Goal: Information Seeking & Learning: Find contact information

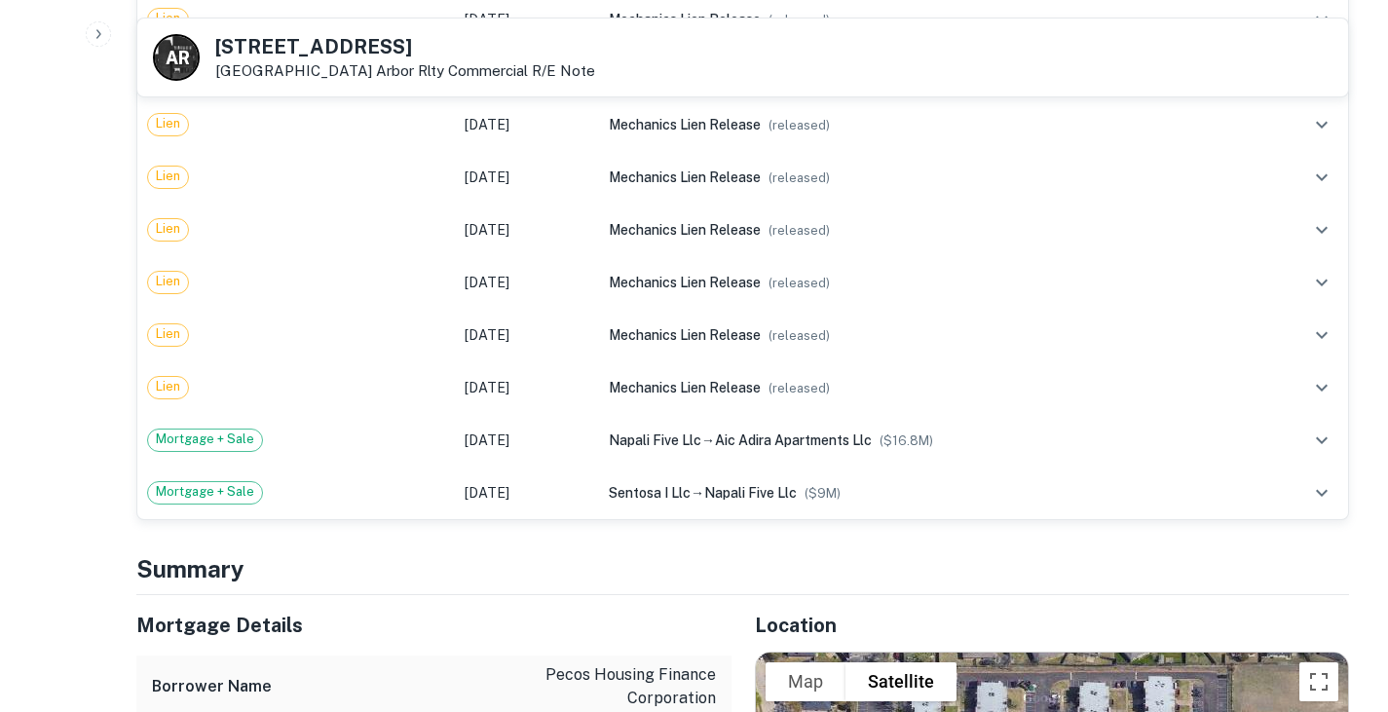
scroll to position [1611, 0]
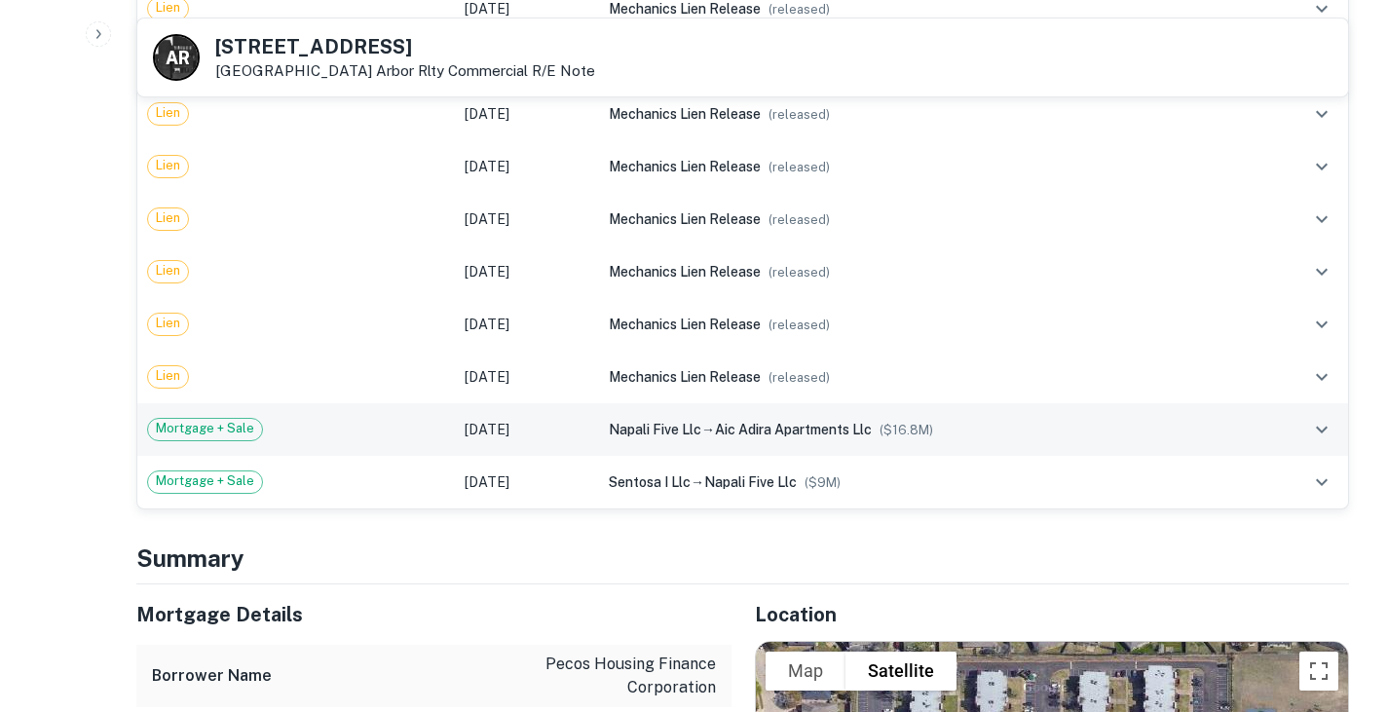
click at [599, 403] on td "napali five llc → aic adira apartments llc ($ 16.8M )" at bounding box center [936, 429] width 675 height 53
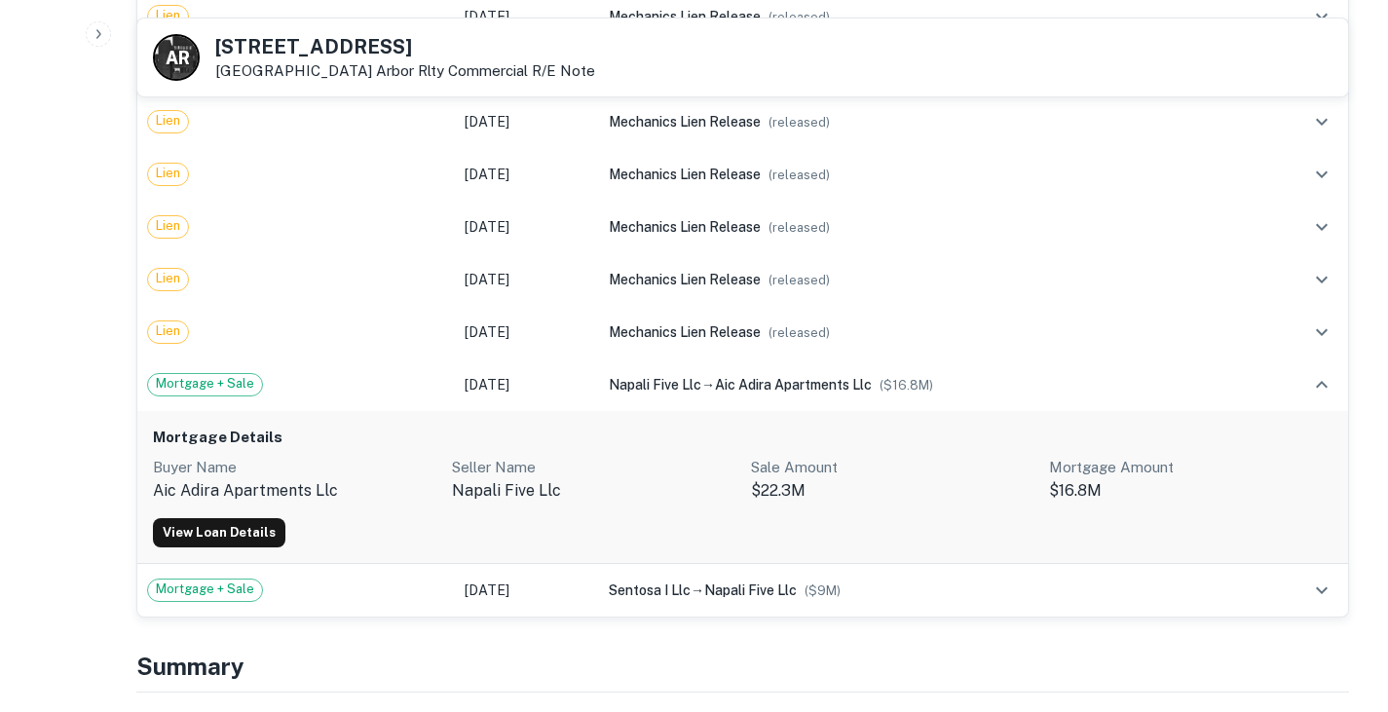
scroll to position [1657, 0]
click at [240, 517] on link "View Loan Details" at bounding box center [219, 531] width 132 height 29
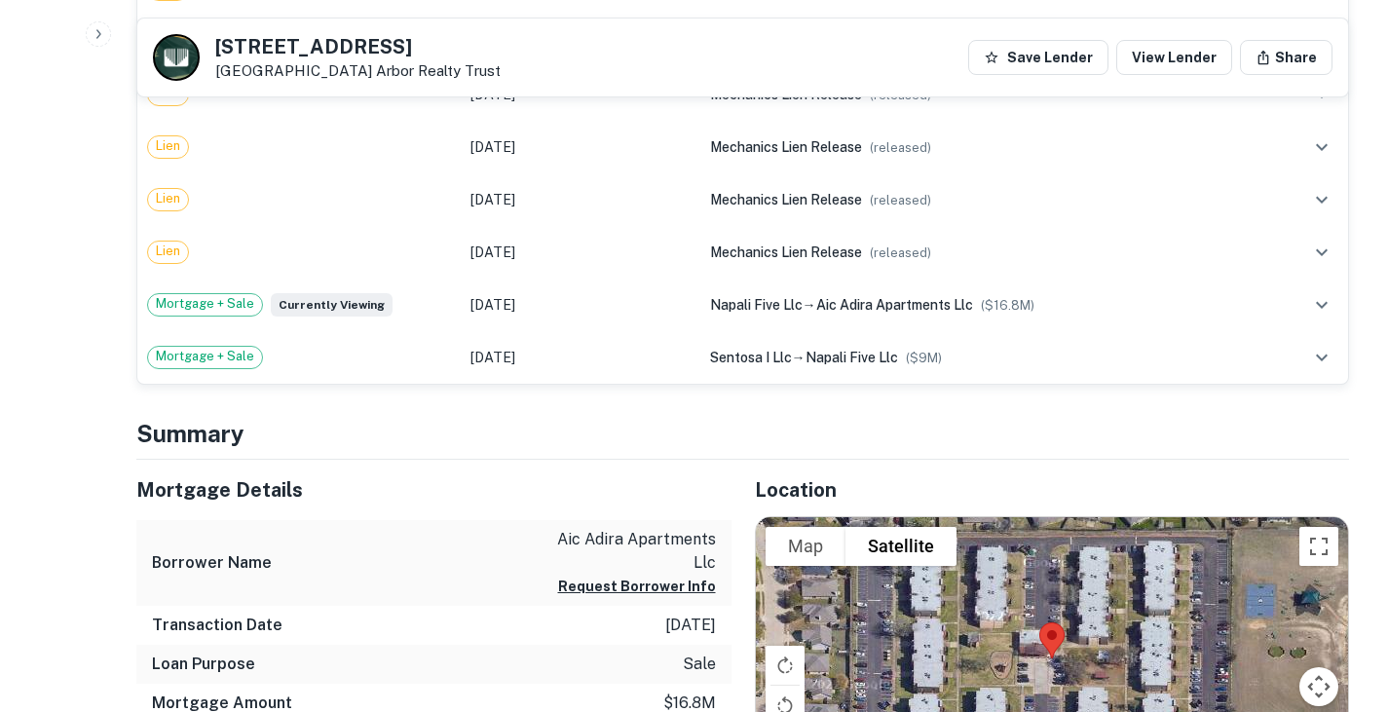
scroll to position [848, 0]
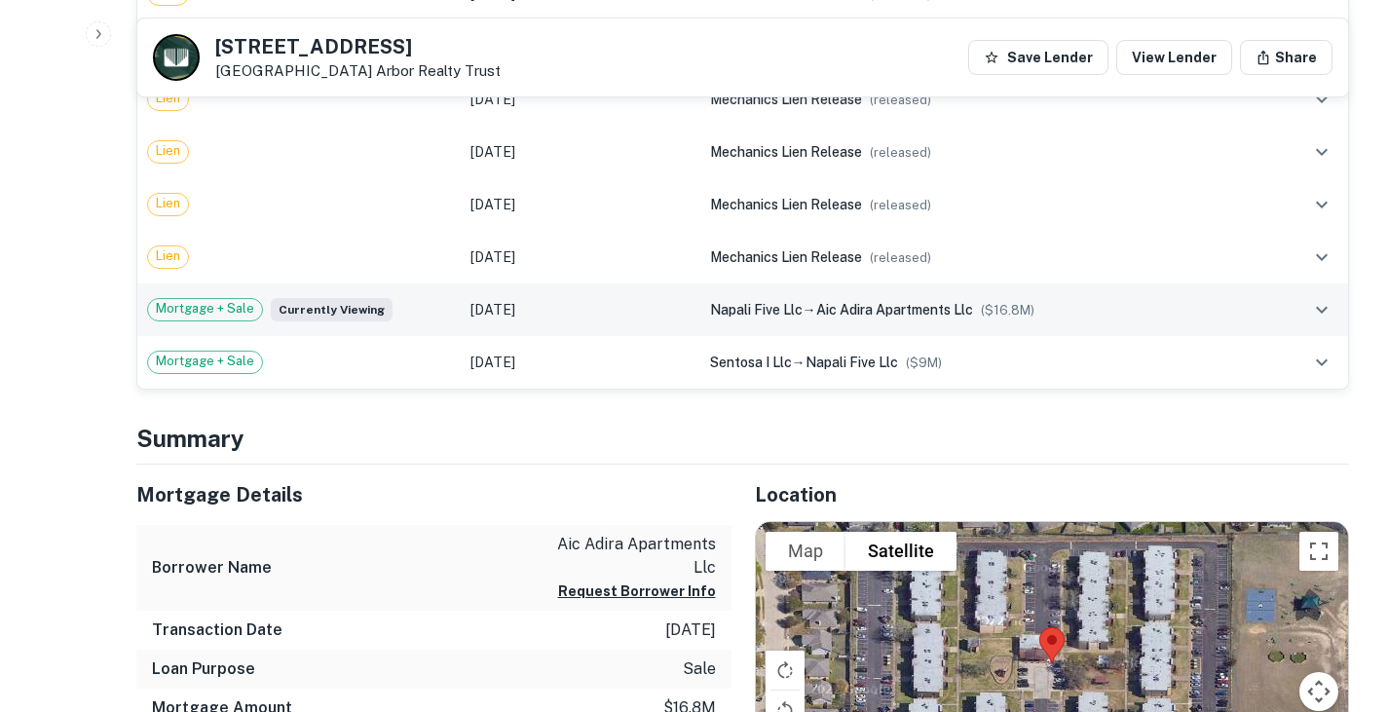
click at [749, 323] on td "napali five llc → aic adira apartments llc ($ 16.8M )" at bounding box center [992, 309] width 584 height 53
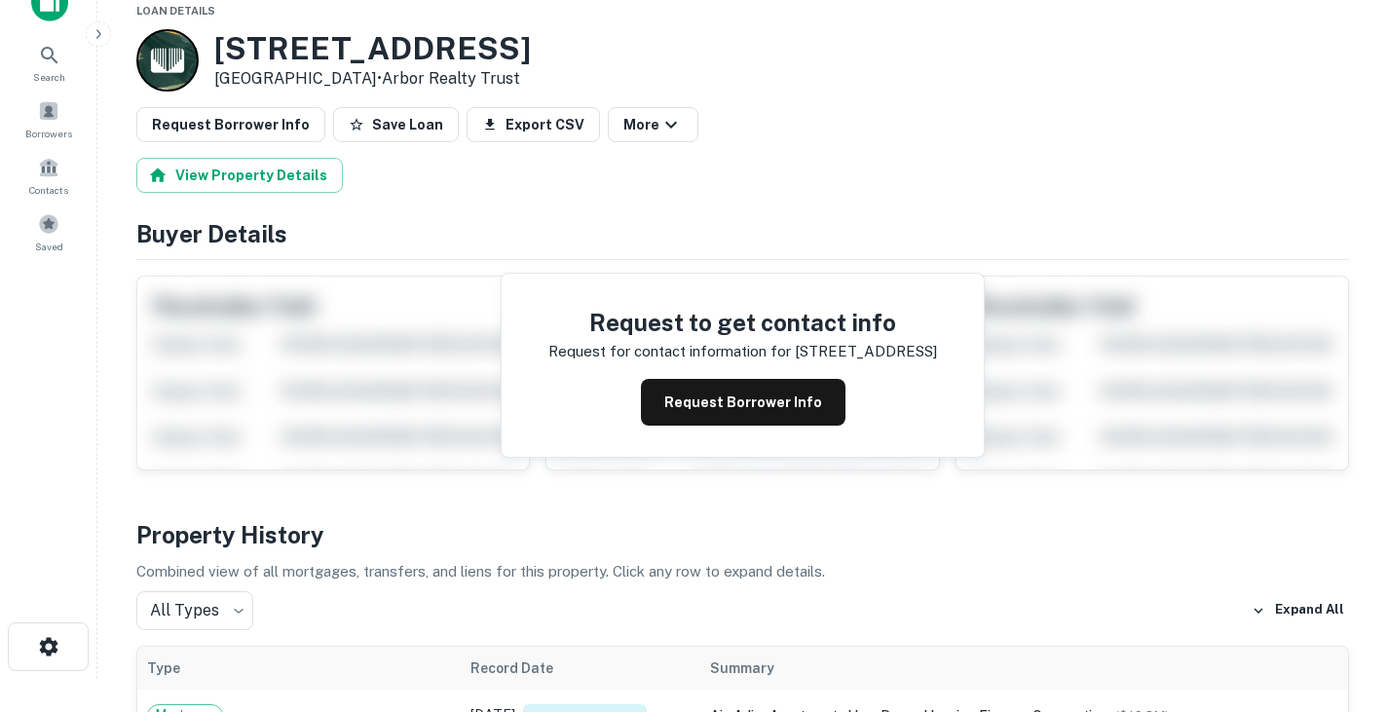
scroll to position [24, 0]
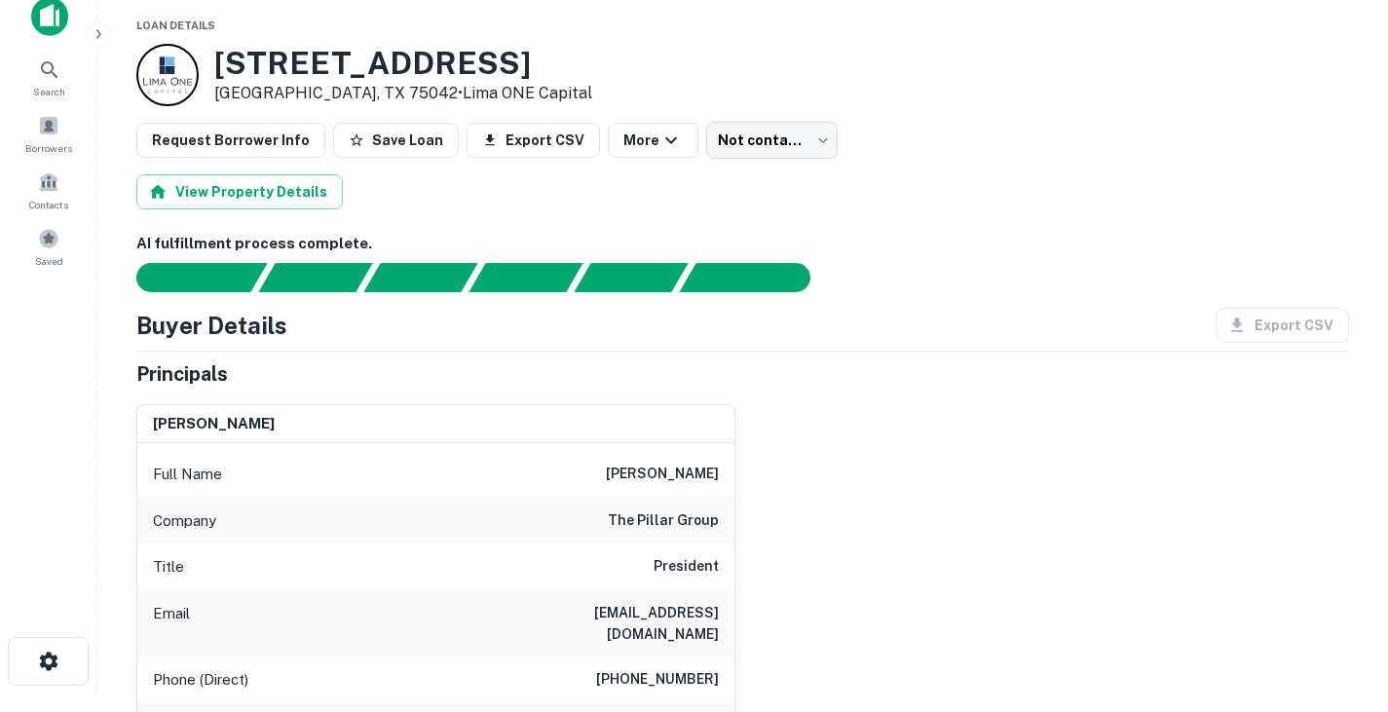
scroll to position [19, 0]
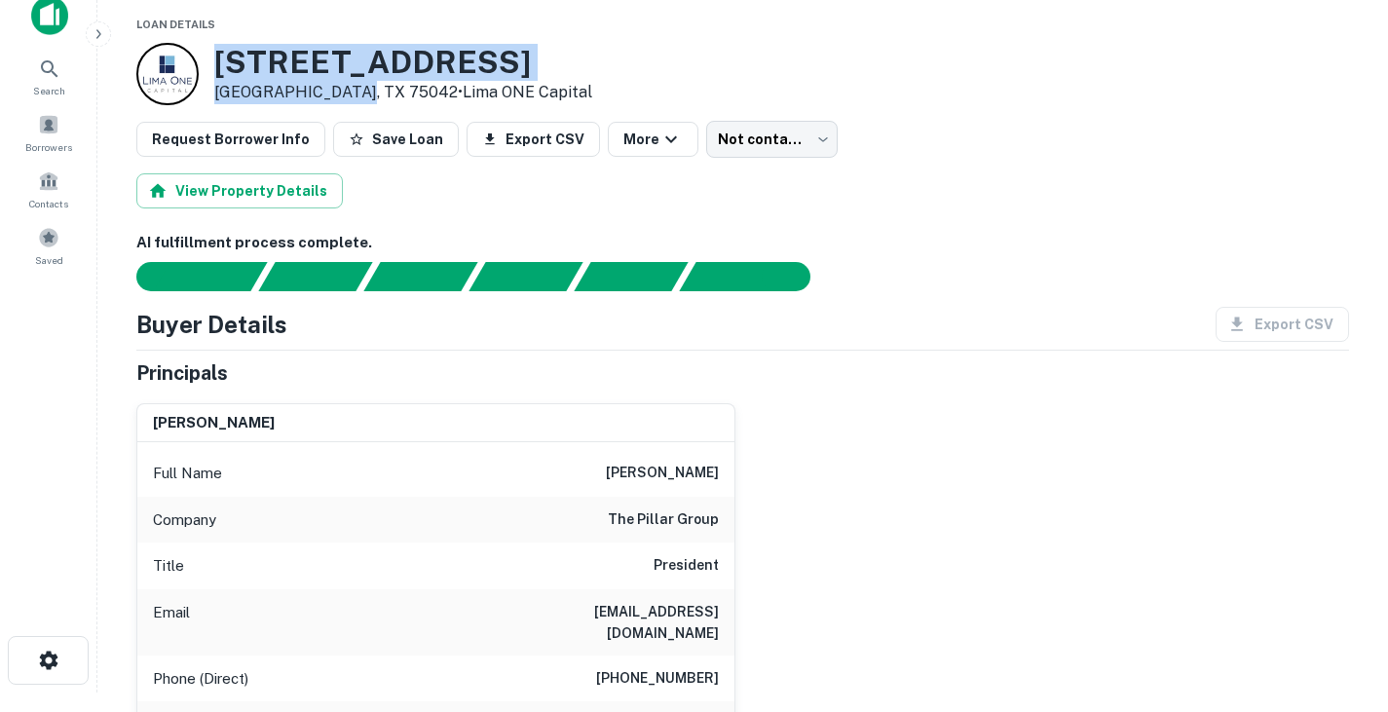
drag, startPoint x: 218, startPoint y: 63, endPoint x: 352, endPoint y: 91, distance: 136.2
click at [352, 91] on div "3200 W WALNUT ST Garland, TX 75042 • Lima ONE Capital" at bounding box center [403, 74] width 378 height 60
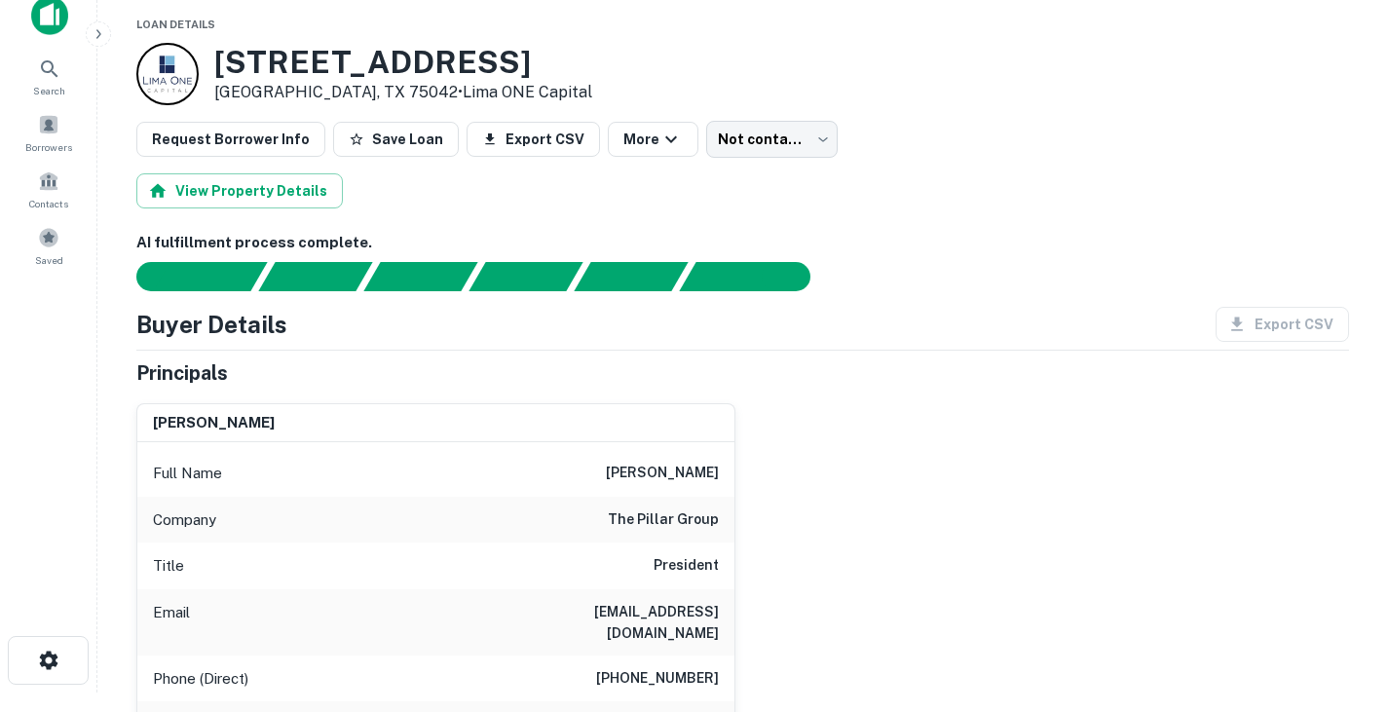
click at [665, 193] on div "View Property Details" at bounding box center [742, 190] width 1213 height 35
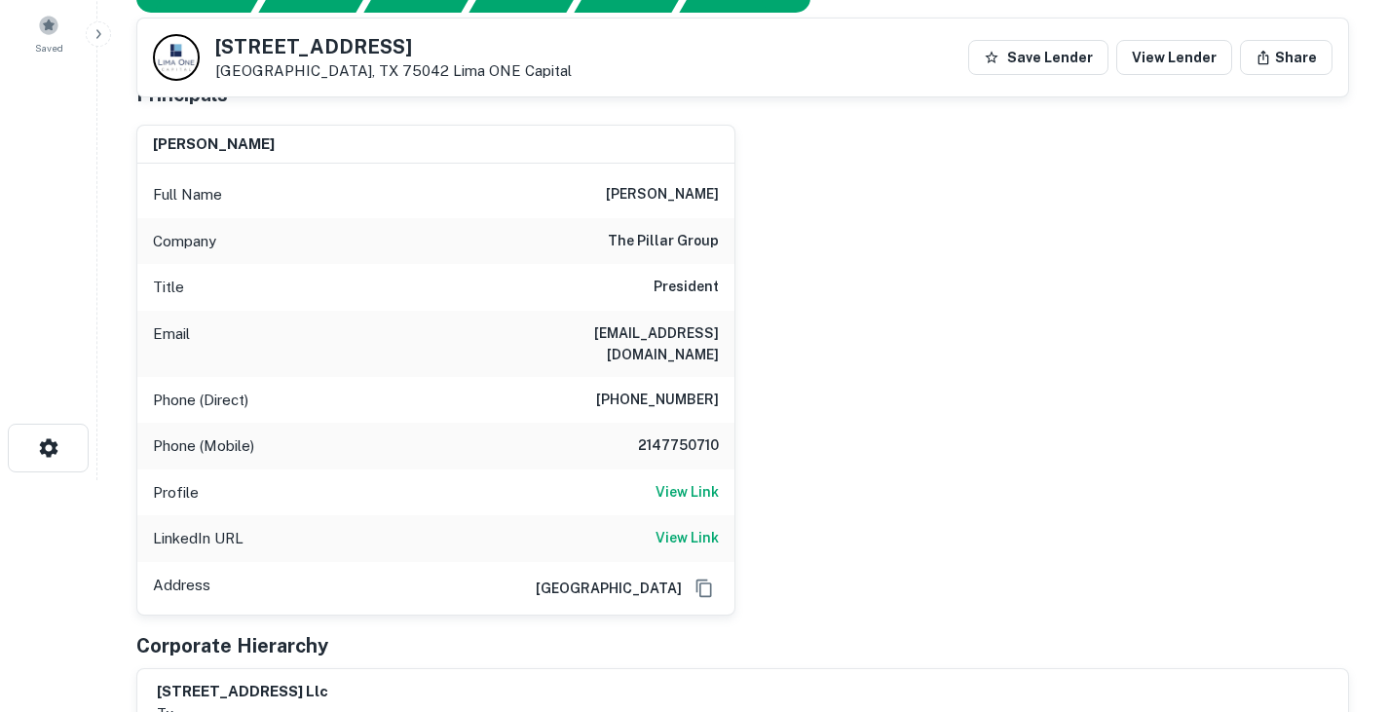
scroll to position [234, 0]
click at [687, 387] on h6 "(281) 710-8734" at bounding box center [657, 398] width 123 height 23
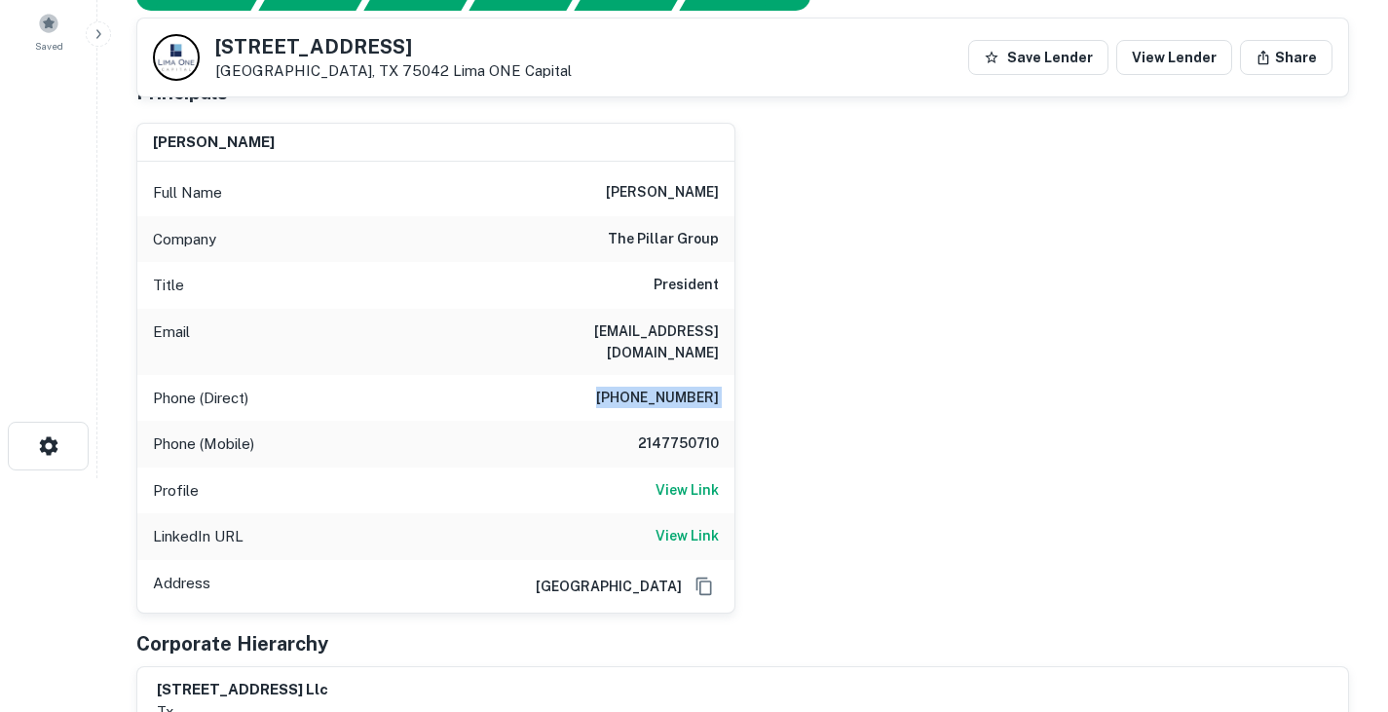
click at [687, 387] on h6 "(281) 710-8734" at bounding box center [657, 398] width 123 height 23
copy h6 "(281) 710-8734"
click at [819, 334] on div "ashley watt Full Name ashley watt Company the pillar group Title President Emai…" at bounding box center [735, 360] width 1228 height 507
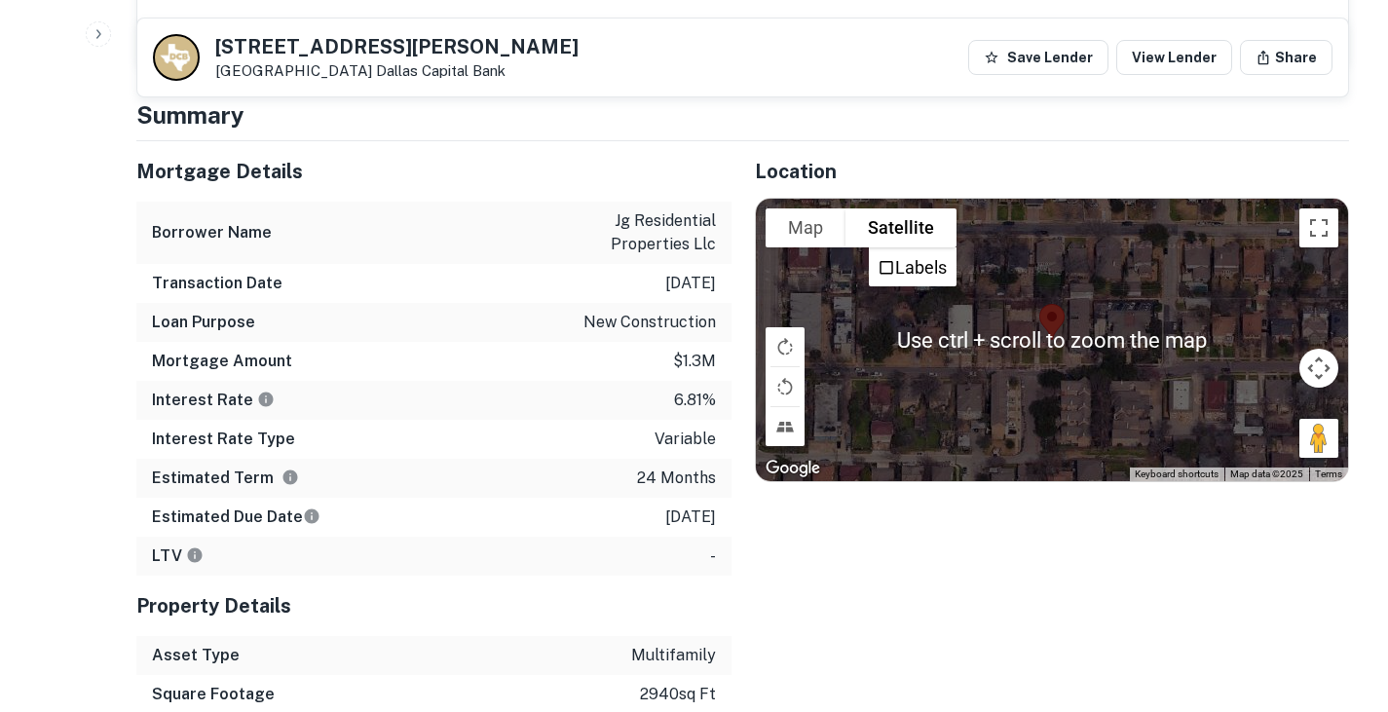
scroll to position [1204, 0]
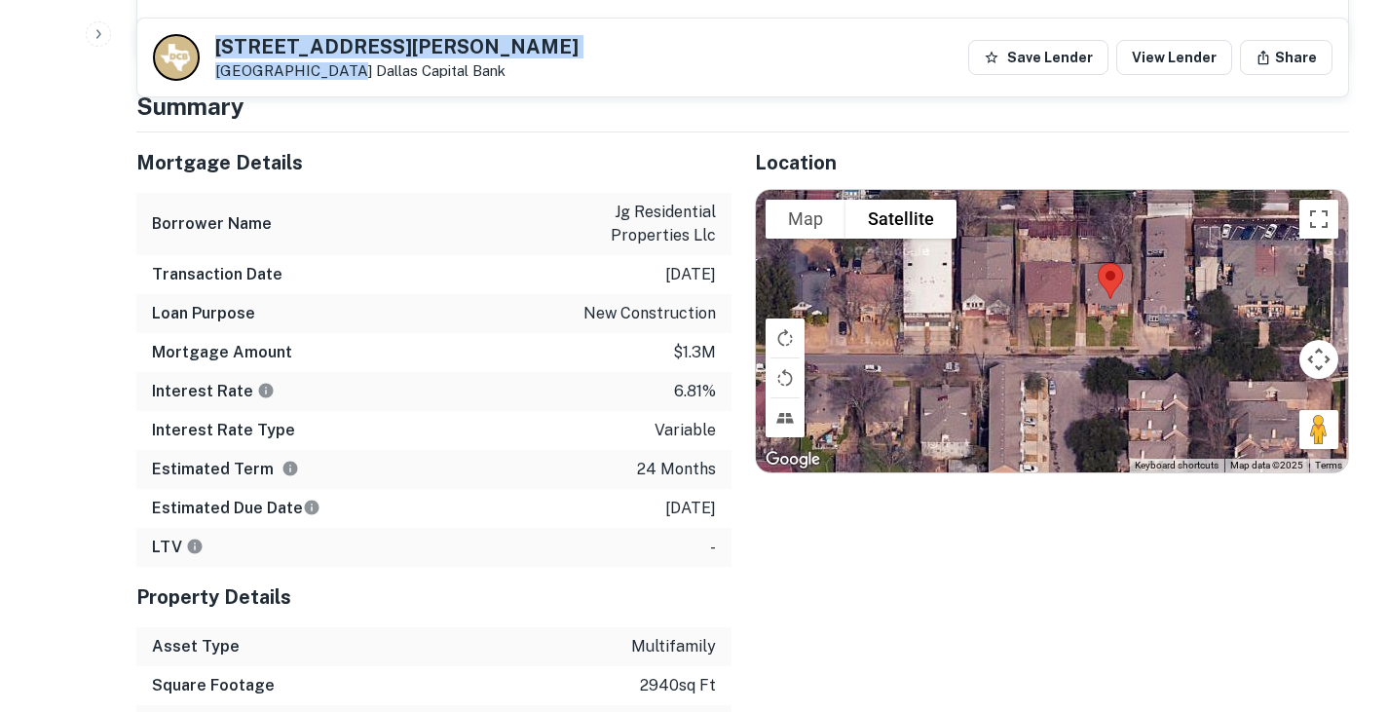
drag, startPoint x: 217, startPoint y: 44, endPoint x: 331, endPoint y: 71, distance: 117.2
click at [331, 71] on div "5837 Oram St Dallas, TX 75206 Dallas Capital Bank" at bounding box center [396, 58] width 363 height 43
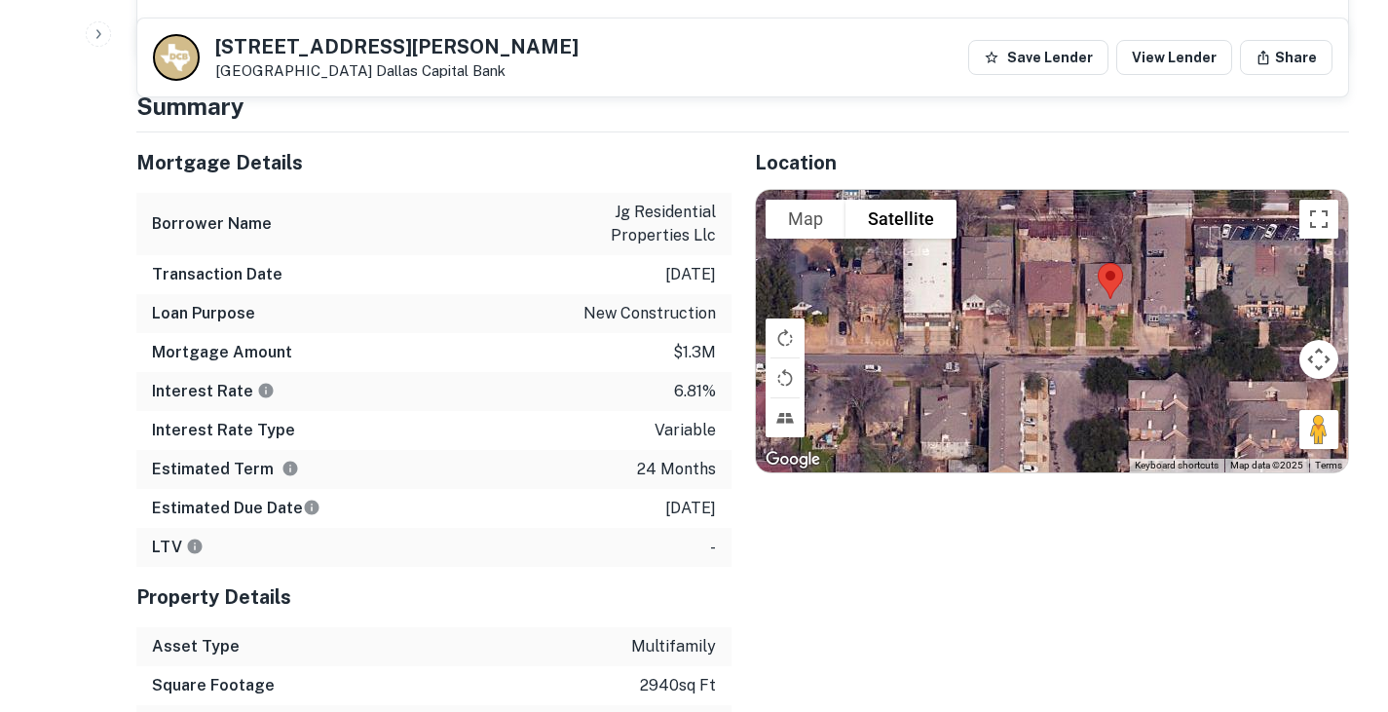
click at [580, 298] on div "Loan Purpose new construction" at bounding box center [433, 313] width 595 height 39
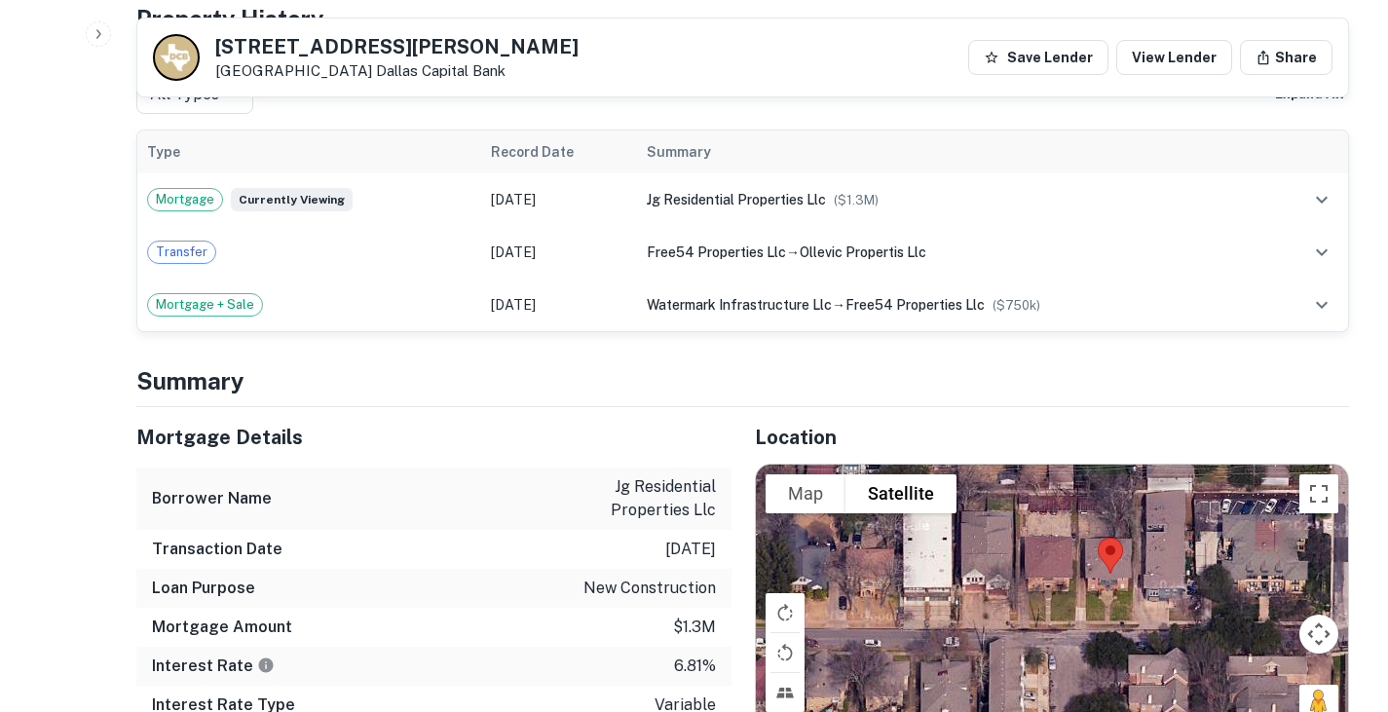
scroll to position [626, 0]
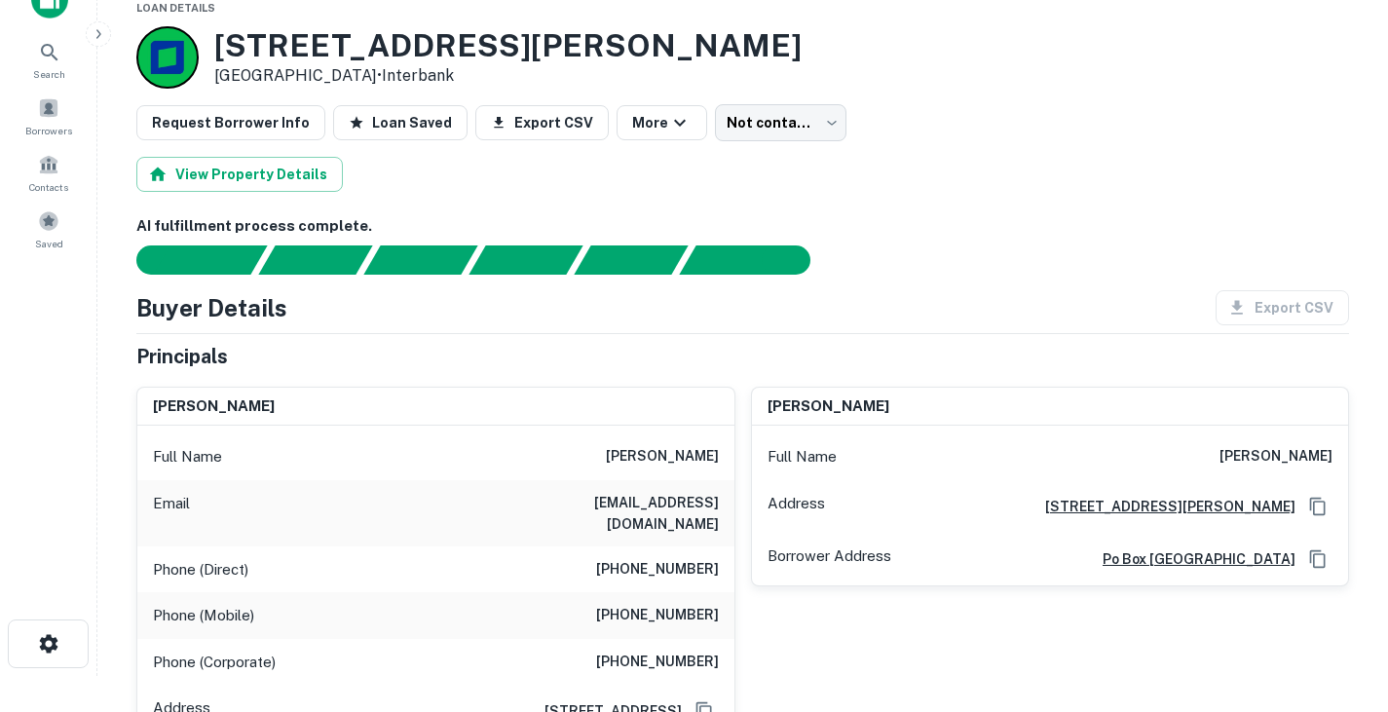
scroll to position [32, 0]
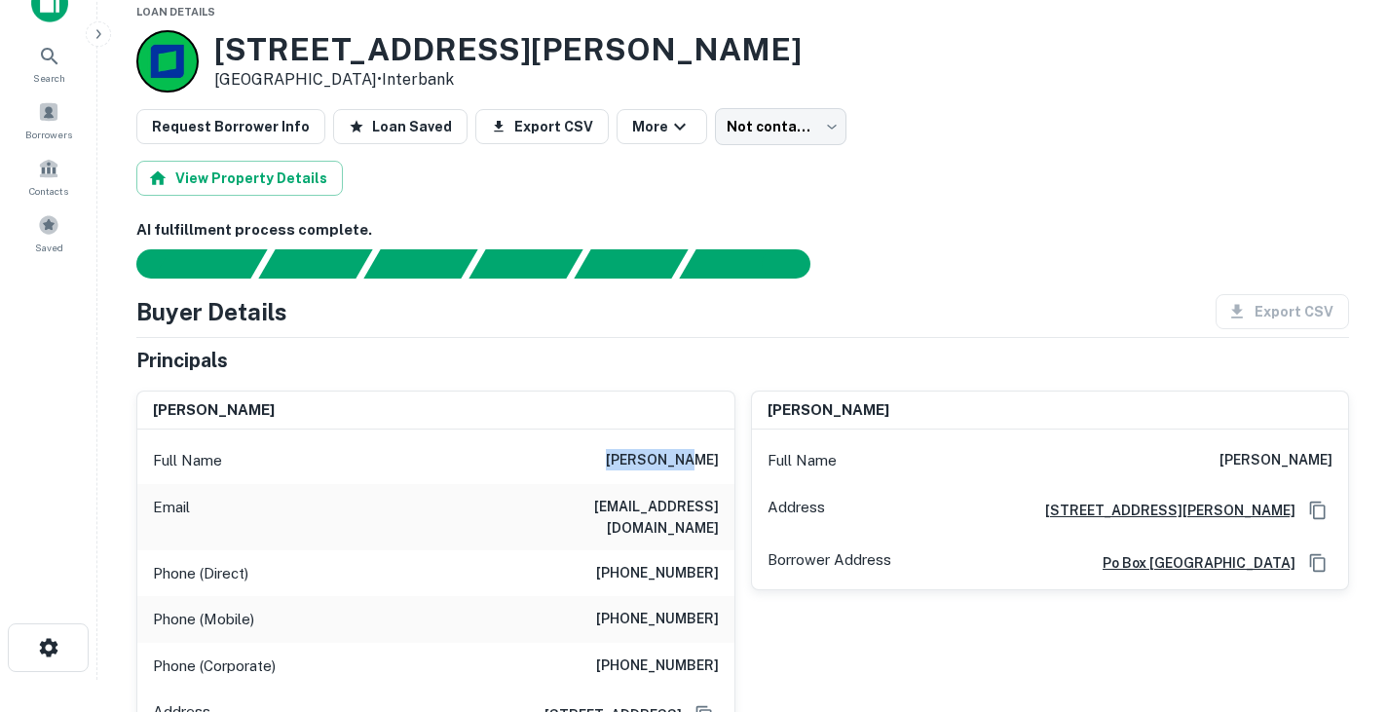
drag, startPoint x: 653, startPoint y: 457, endPoint x: 734, endPoint y: 463, distance: 81.1
click at [734, 463] on div "Full Name john yates" at bounding box center [435, 460] width 597 height 47
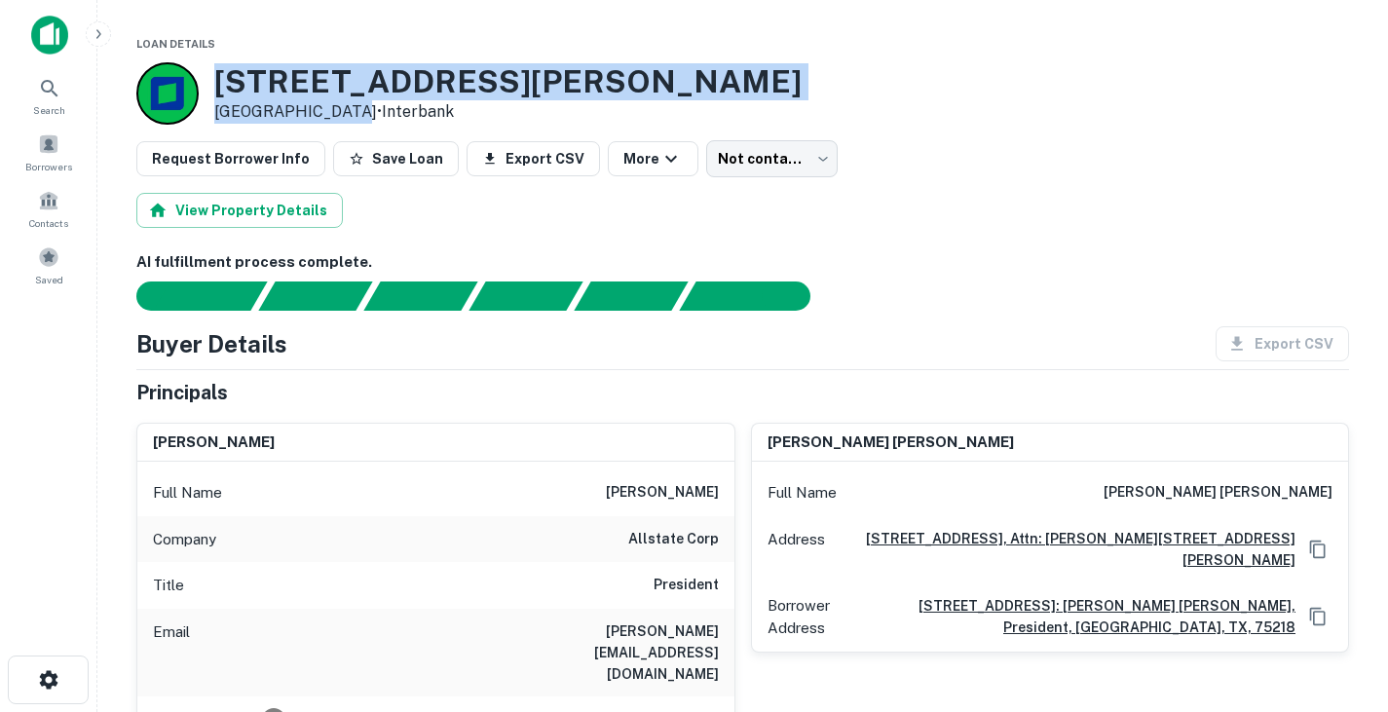
drag, startPoint x: 219, startPoint y: 81, endPoint x: 336, endPoint y: 111, distance: 120.7
click at [336, 111] on div "1710 Morrell Ave Dallas, TX 75203 • Interbank" at bounding box center [507, 93] width 587 height 60
click at [563, 63] on div "1710 Morrell Ave Dallas, TX 75203 • Interbank" at bounding box center [742, 93] width 1213 height 62
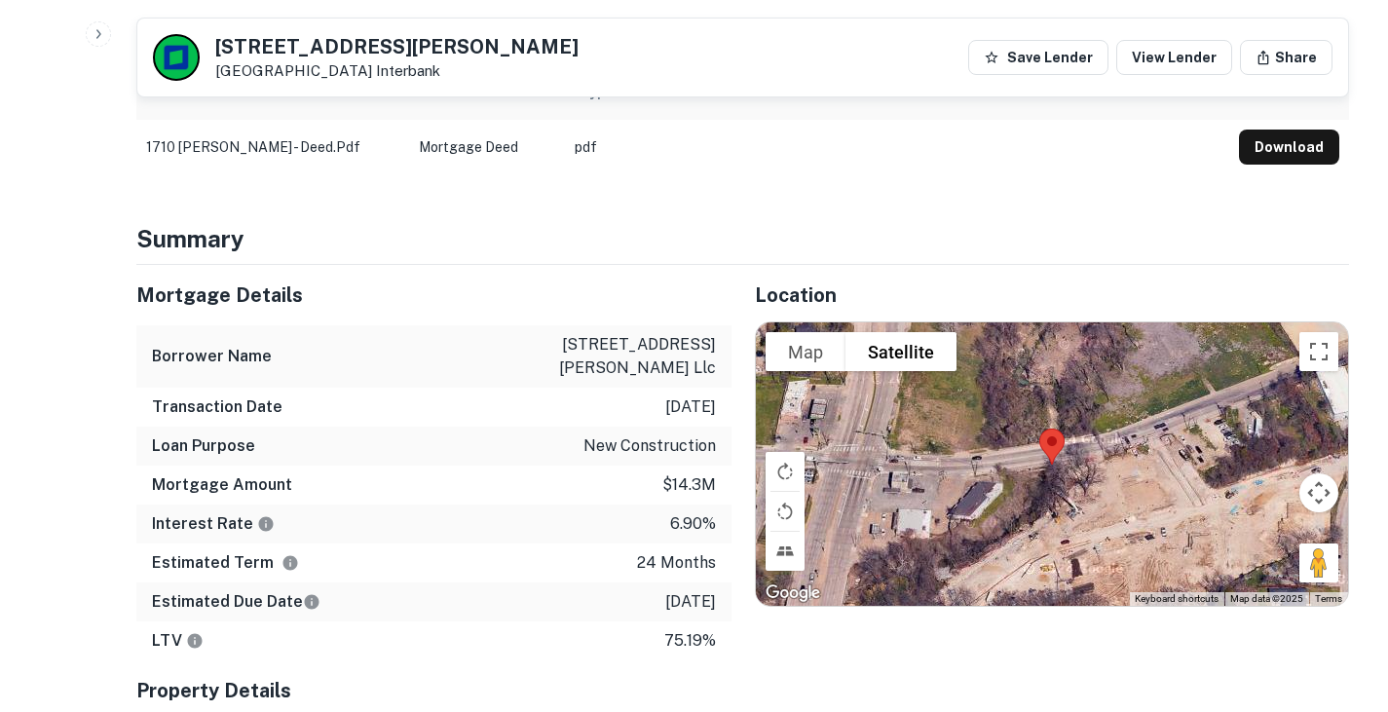
scroll to position [983, 0]
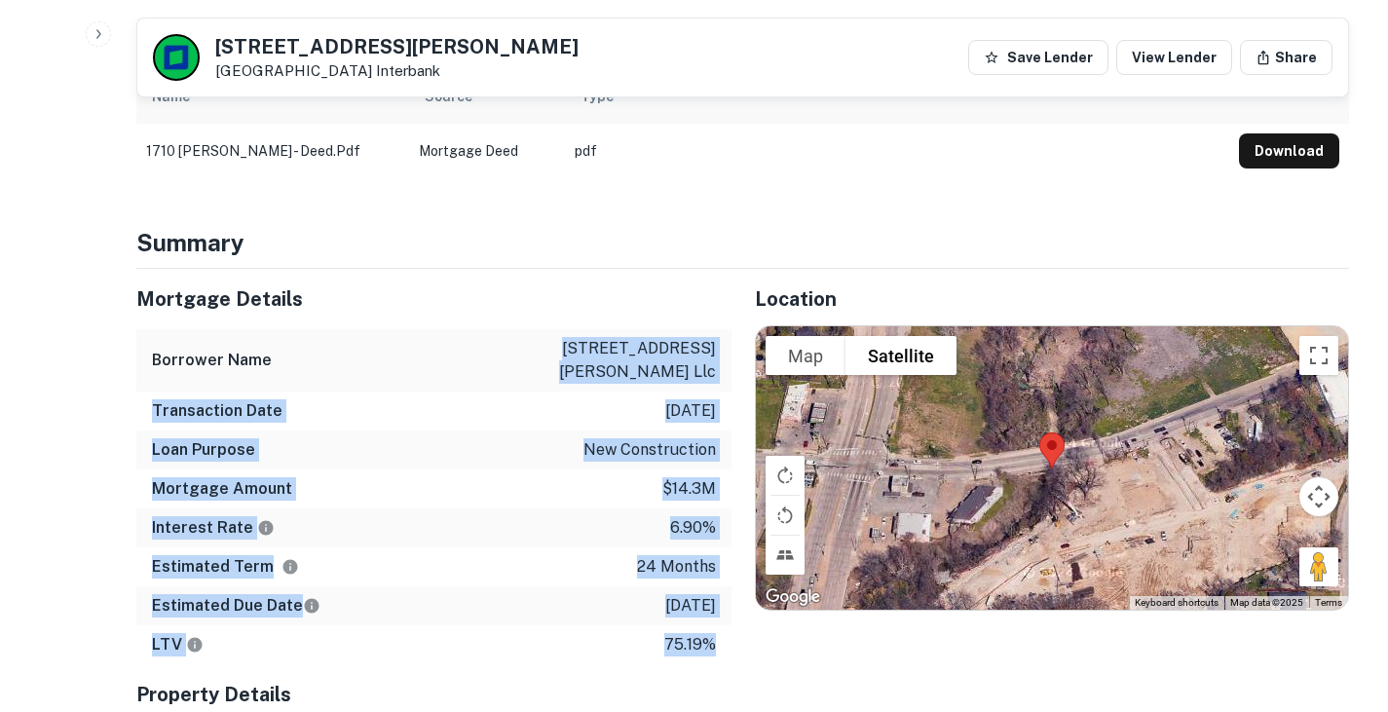
drag, startPoint x: 546, startPoint y: 306, endPoint x: 723, endPoint y: 580, distance: 326.1
click at [723, 580] on div "Mortgage Details Borrower Name 1710 morrell avenue llc Transaction Date 9/17/20…" at bounding box center [433, 467] width 595 height 396
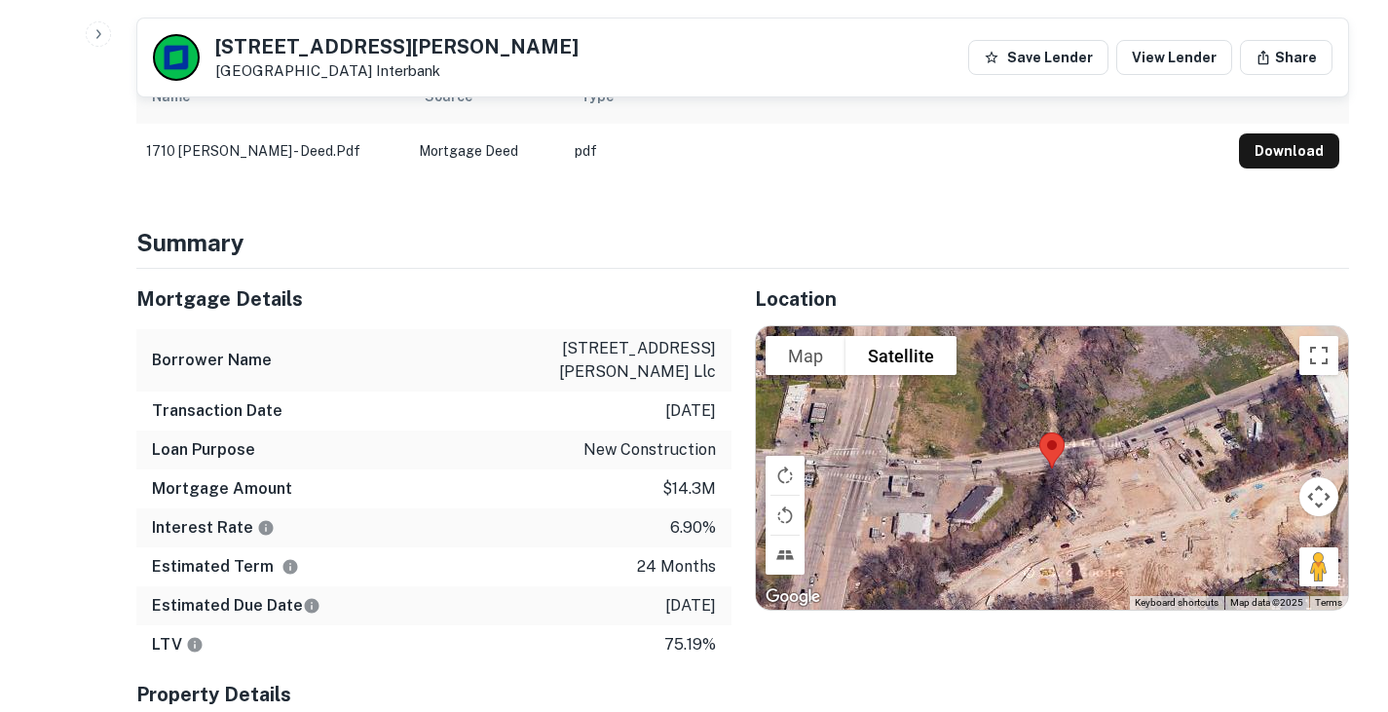
drag, startPoint x: 262, startPoint y: 44, endPoint x: 421, endPoint y: 47, distance: 158.8
click at [421, 47] on div "1710 Morrell Ave Dallas, TX 75203 Interbank Save Lender View Lender Share" at bounding box center [742, 58] width 1211 height 78
copy h5 "Morrell Ave"
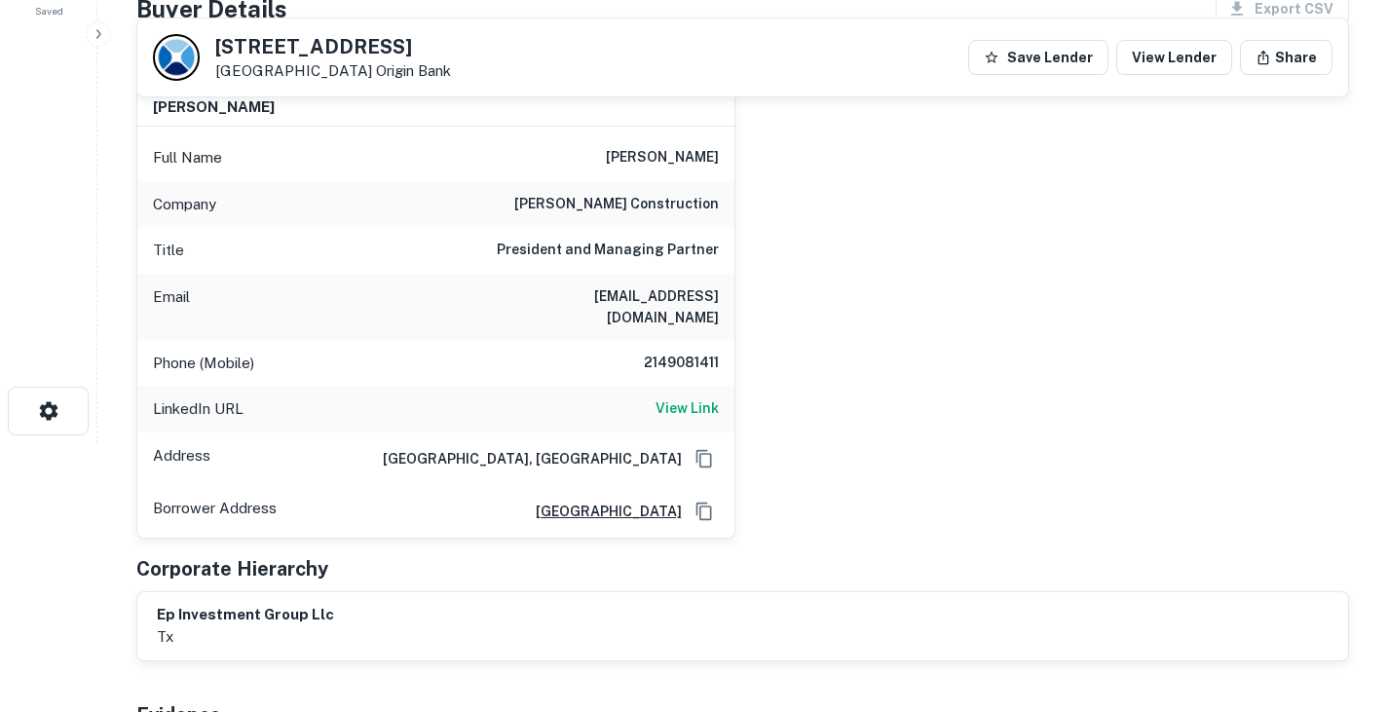
scroll to position [142, 0]
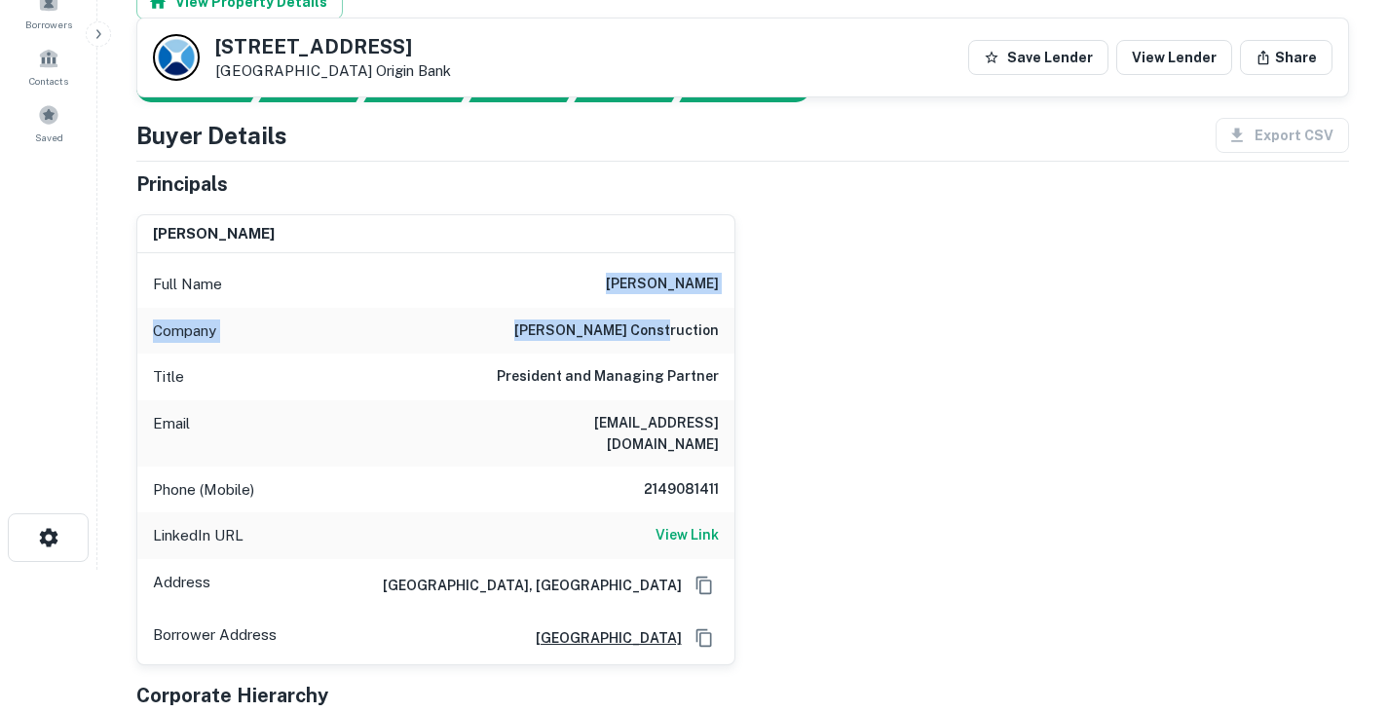
drag, startPoint x: 637, startPoint y: 277, endPoint x: 724, endPoint y: 317, distance: 95.5
click at [724, 317] on div "Full Name elliott perry Company hudson construction Title President and Managin…" at bounding box center [435, 458] width 597 height 411
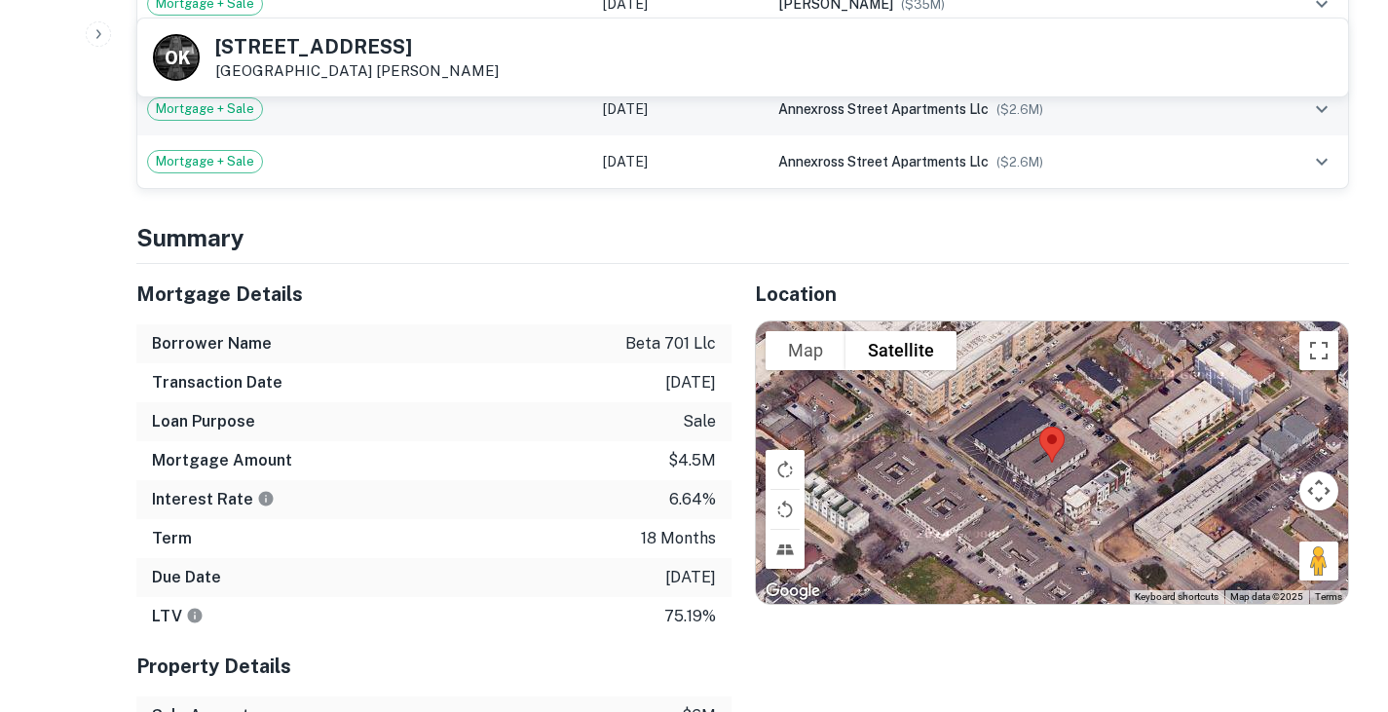
scroll to position [1475, 0]
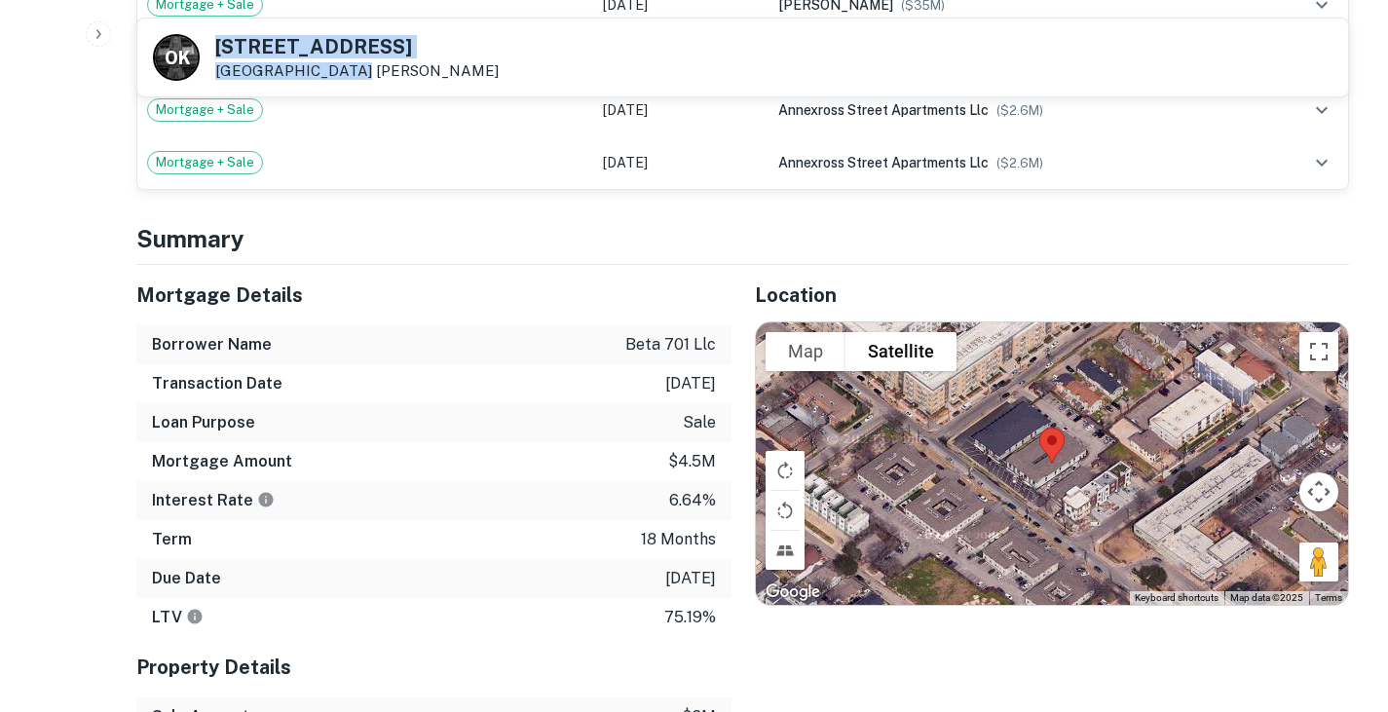
drag, startPoint x: 213, startPoint y: 40, endPoint x: 334, endPoint y: 67, distance: 123.8
click at [334, 67] on div "O K [STREET_ADDRESS][GEOGRAPHIC_DATA][PERSON_NAME]" at bounding box center [326, 57] width 346 height 47
click at [480, 223] on h4 "Summary" at bounding box center [742, 238] width 1213 height 35
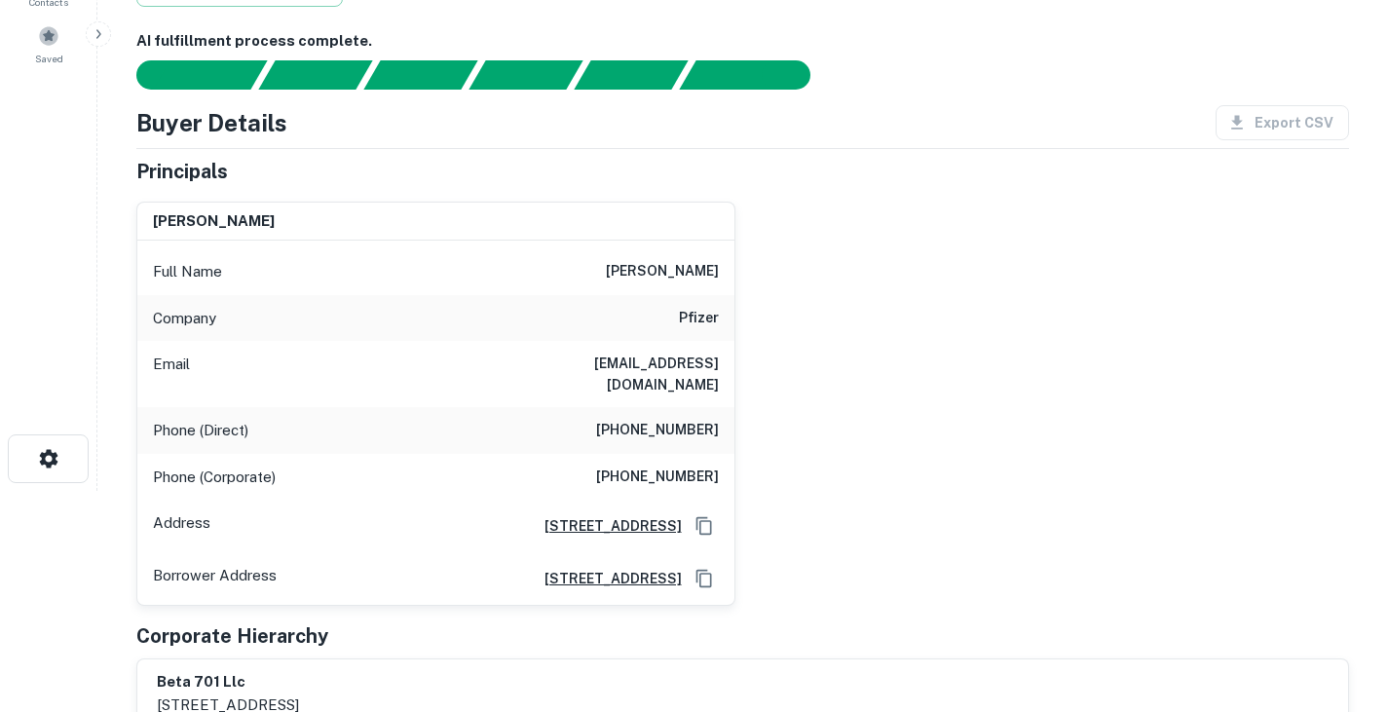
scroll to position [0, 0]
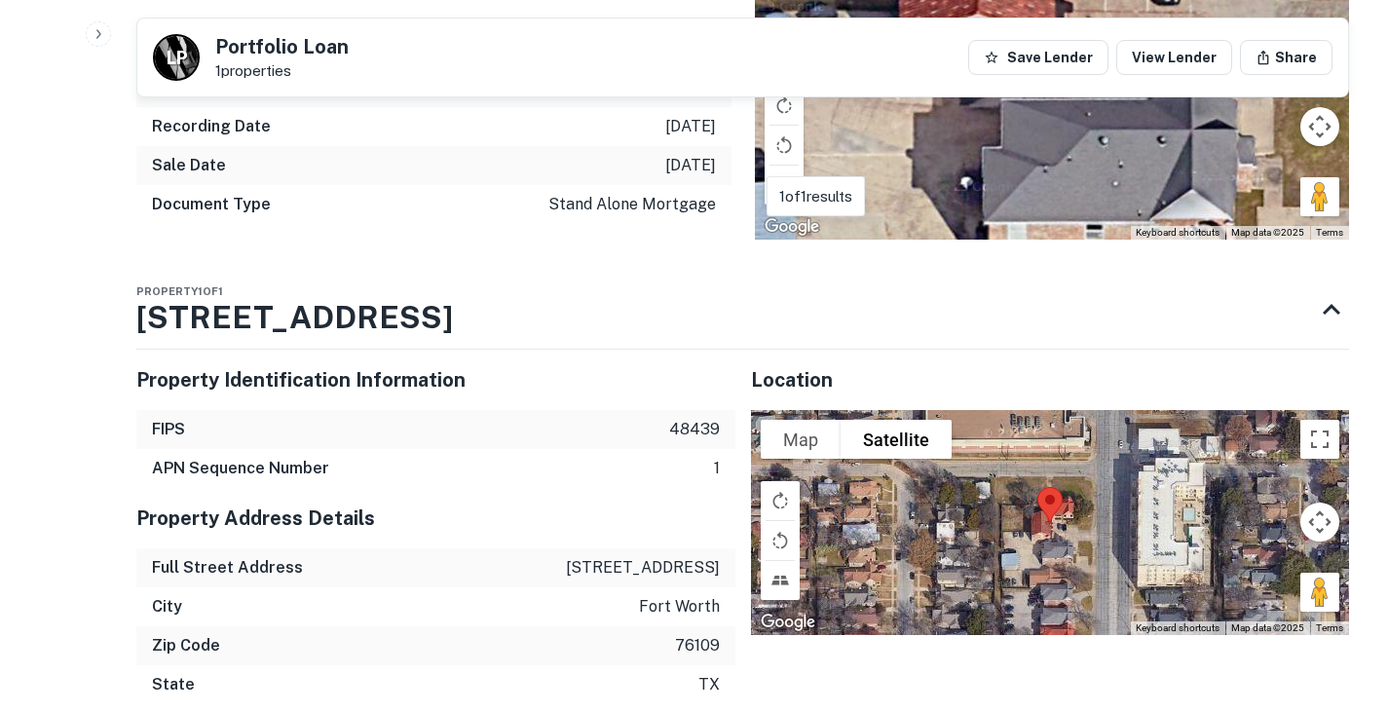
scroll to position [1816, 0]
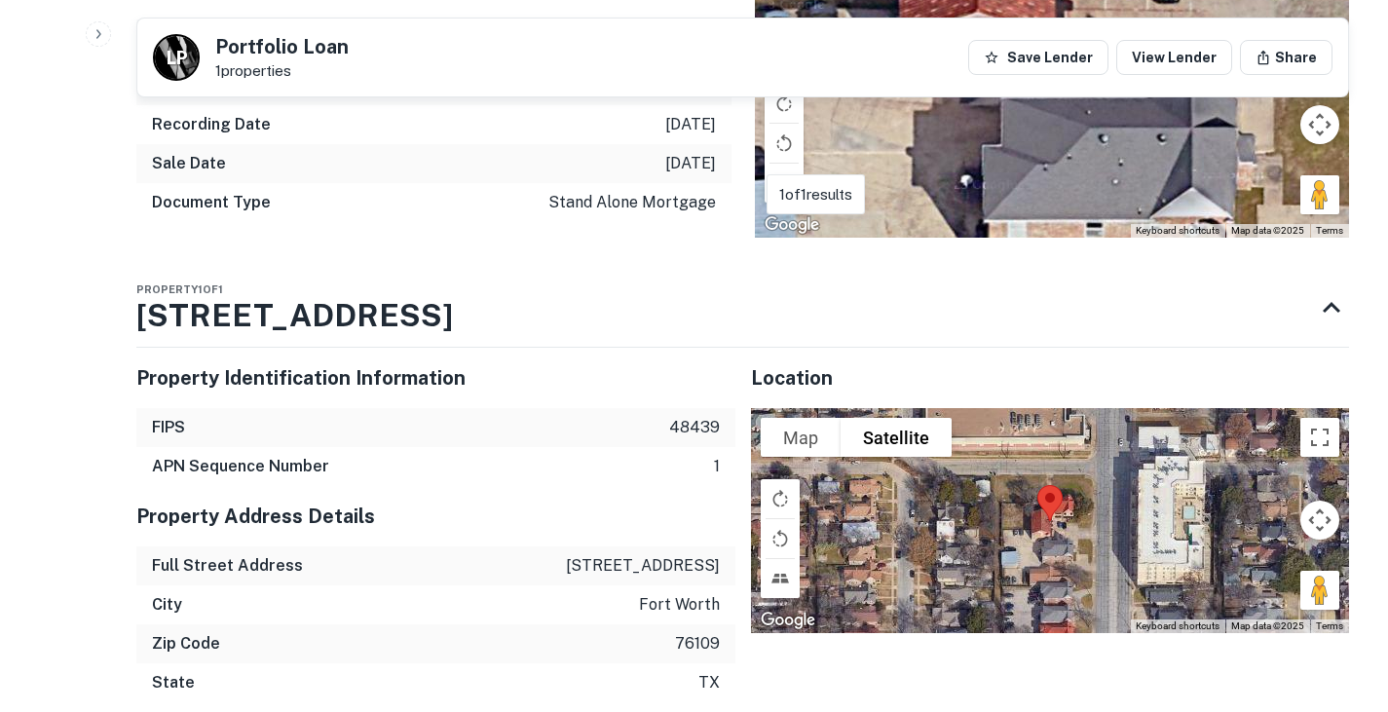
drag, startPoint x: 569, startPoint y: 496, endPoint x: 729, endPoint y: 500, distance: 159.8
click at [729, 547] on div "Full Street Address 3204 s university dr" at bounding box center [435, 566] width 599 height 39
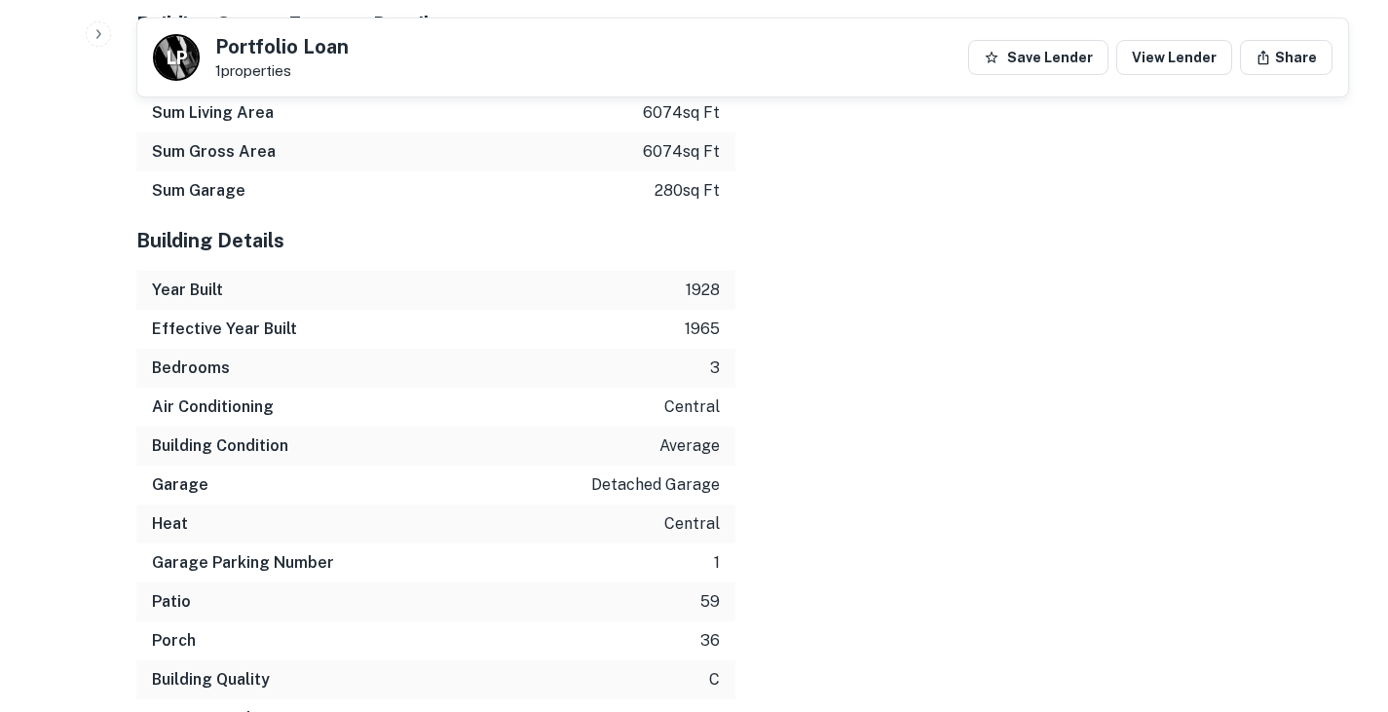
scroll to position [3359, 0]
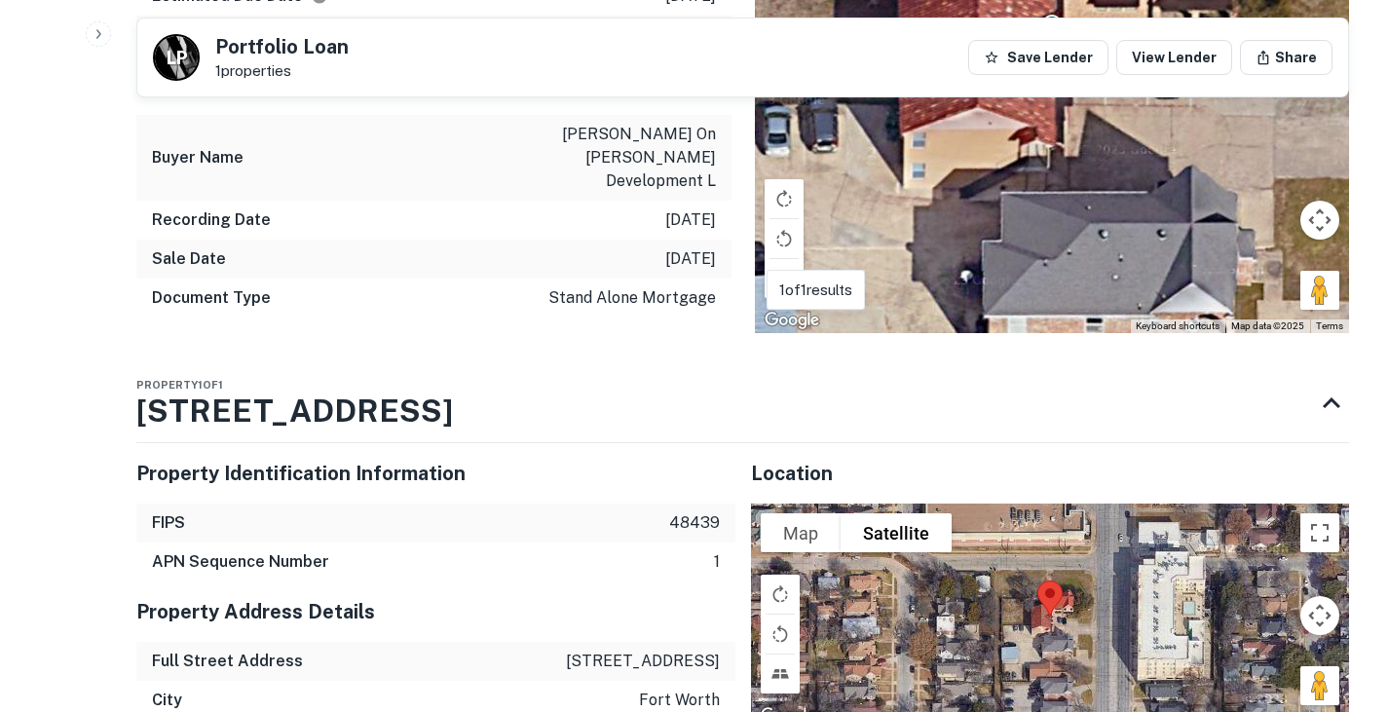
scroll to position [1721, 0]
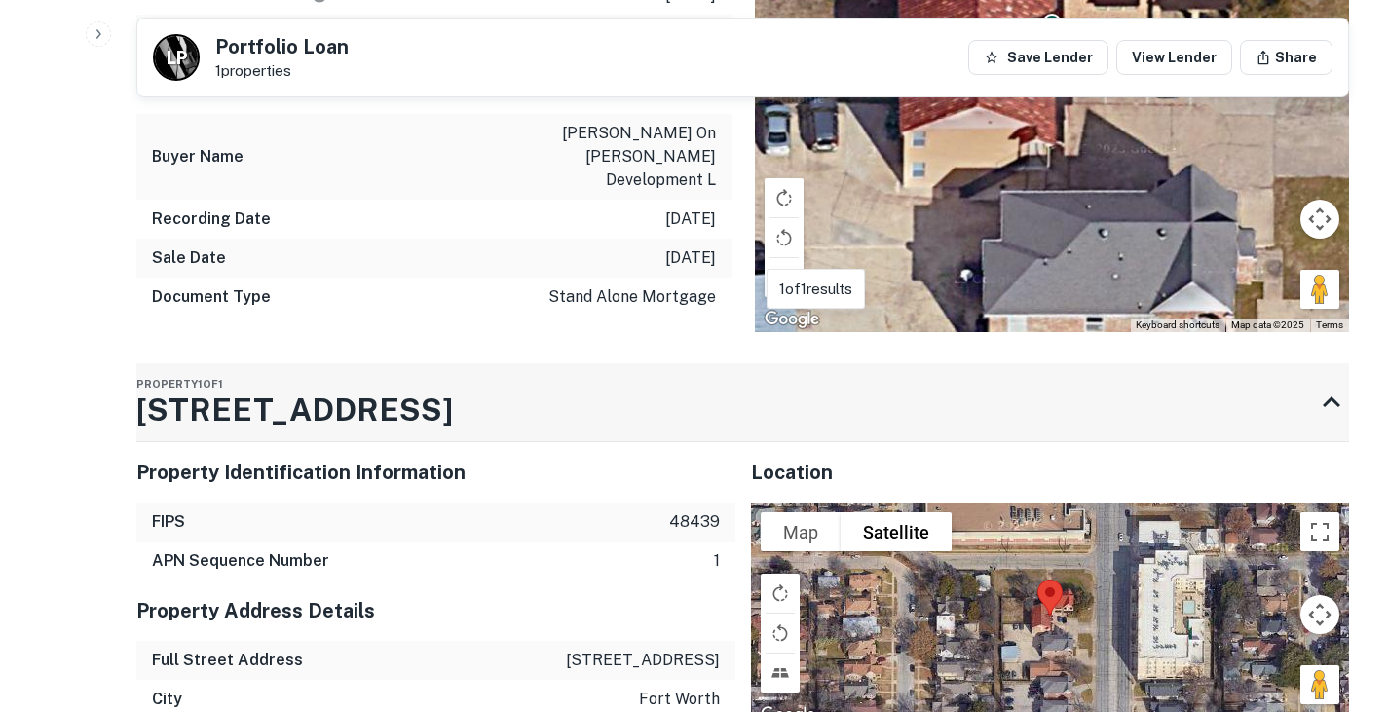
click at [999, 363] on div "Property 1 of 1 3204 S UNIVERSITY DR" at bounding box center [725, 402] width 1178 height 78
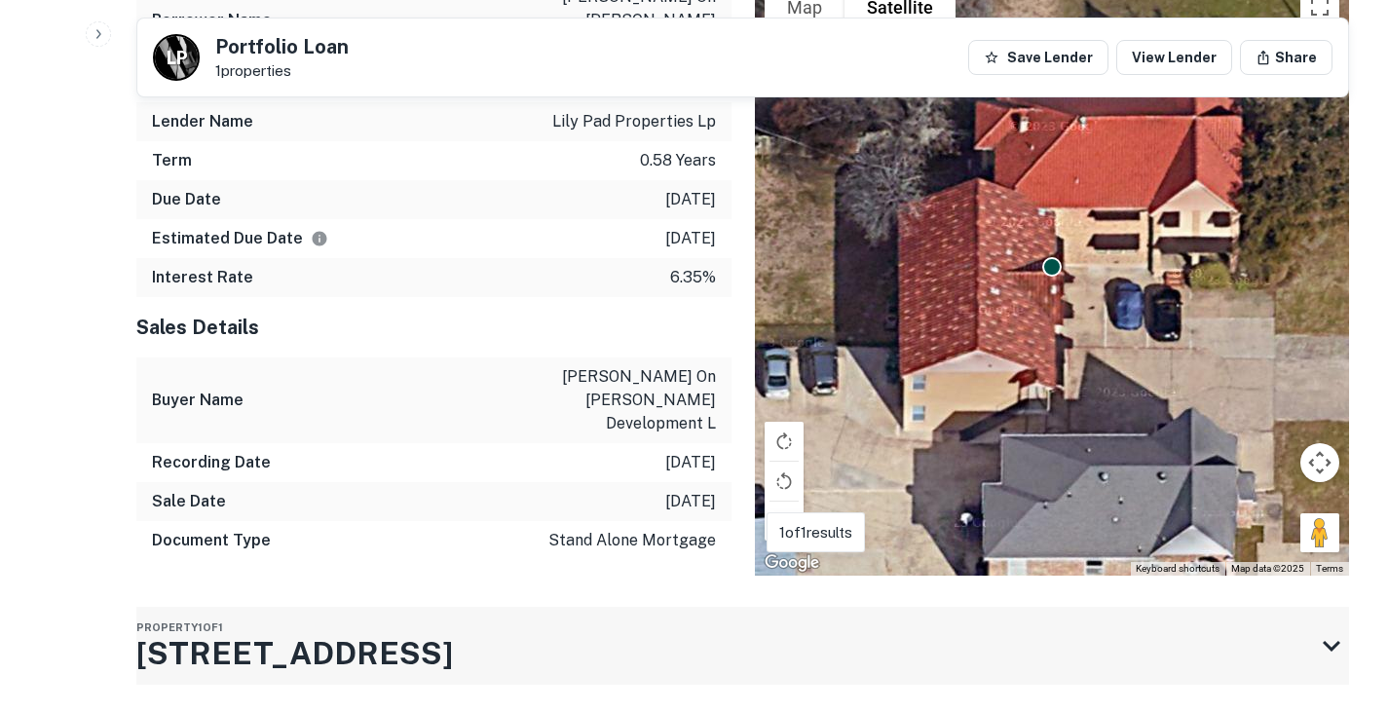
click at [576, 607] on div "Property 1 of 1 3204 S UNIVERSITY DR" at bounding box center [725, 646] width 1178 height 78
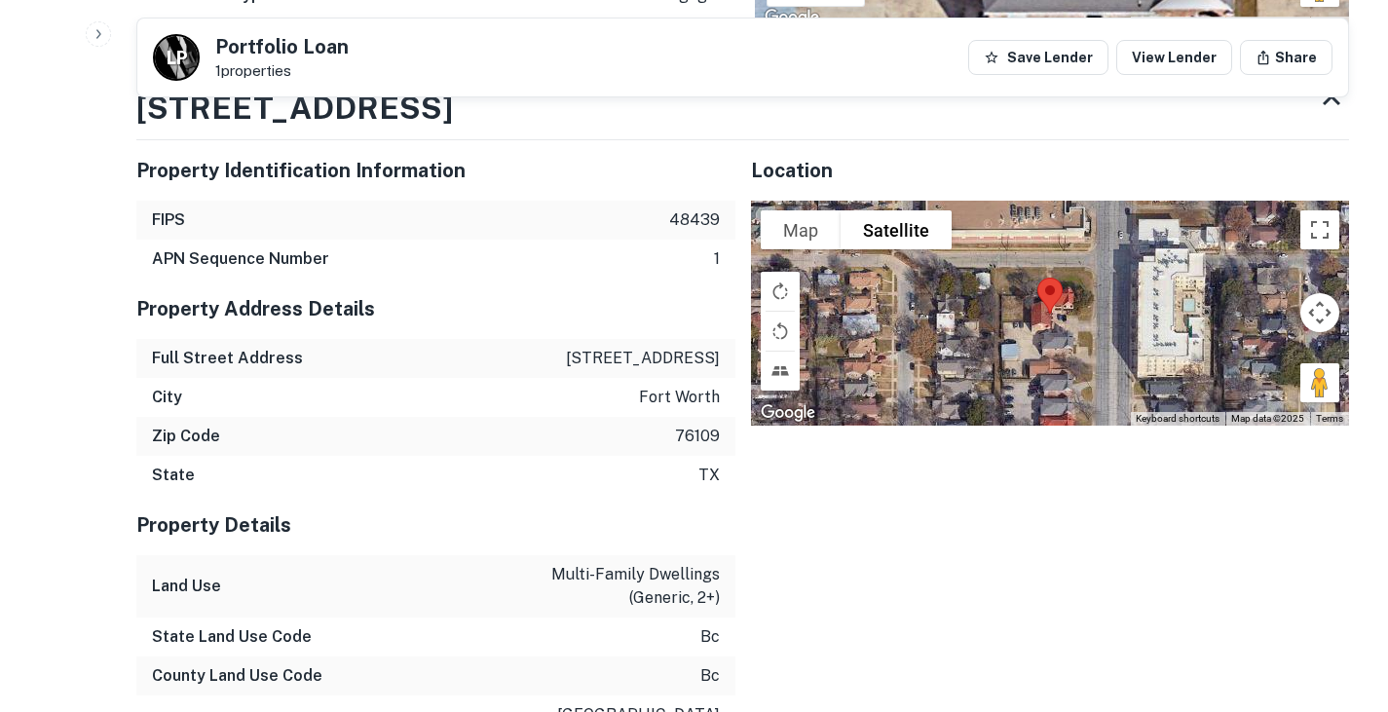
scroll to position [2037, 0]
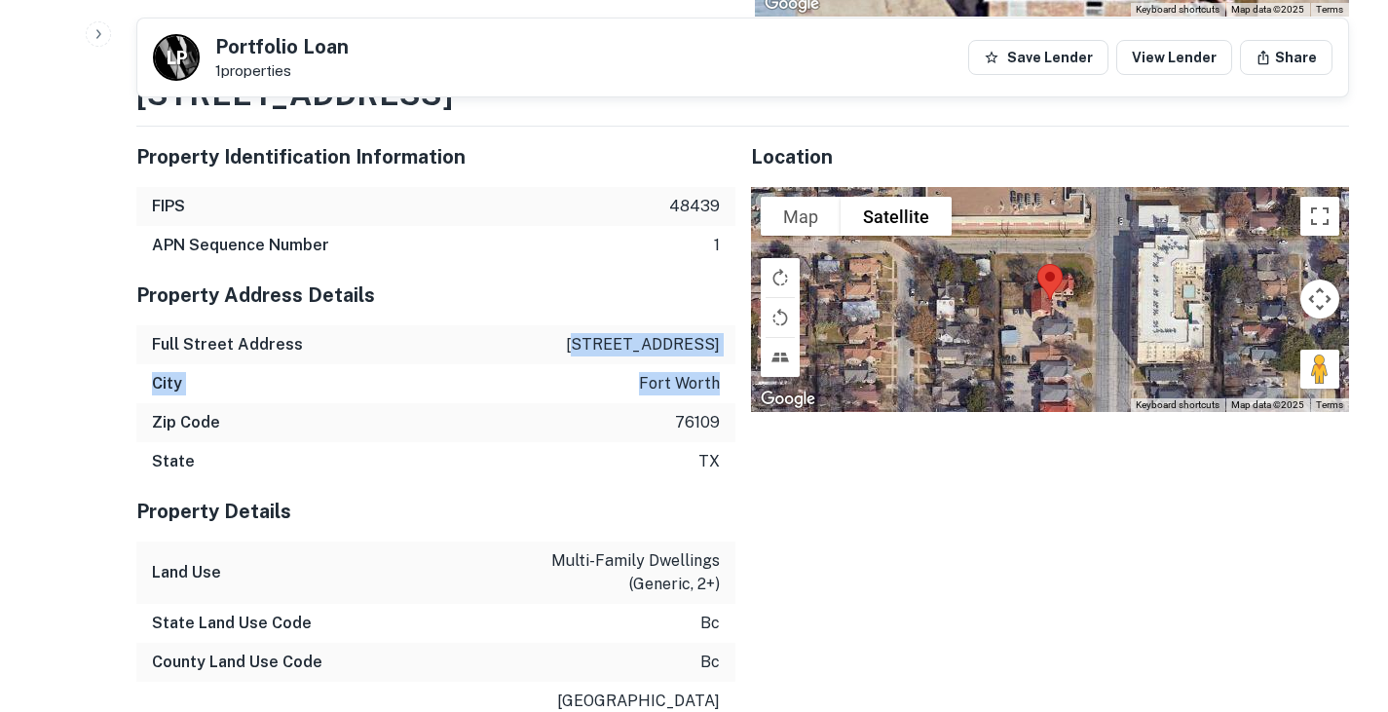
drag, startPoint x: 576, startPoint y: 278, endPoint x: 720, endPoint y: 307, distance: 147.1
click at [720, 307] on div "Property Address Details Full Street Address 3204 s university dr City fort wor…" at bounding box center [435, 373] width 599 height 216
click at [524, 325] on div "Full Street Address 3204 s university dr" at bounding box center [435, 344] width 599 height 39
drag, startPoint x: 569, startPoint y: 278, endPoint x: 716, endPoint y: 282, distance: 147.1
click at [716, 325] on div "Full Street Address 3204 s university dr" at bounding box center [435, 344] width 599 height 39
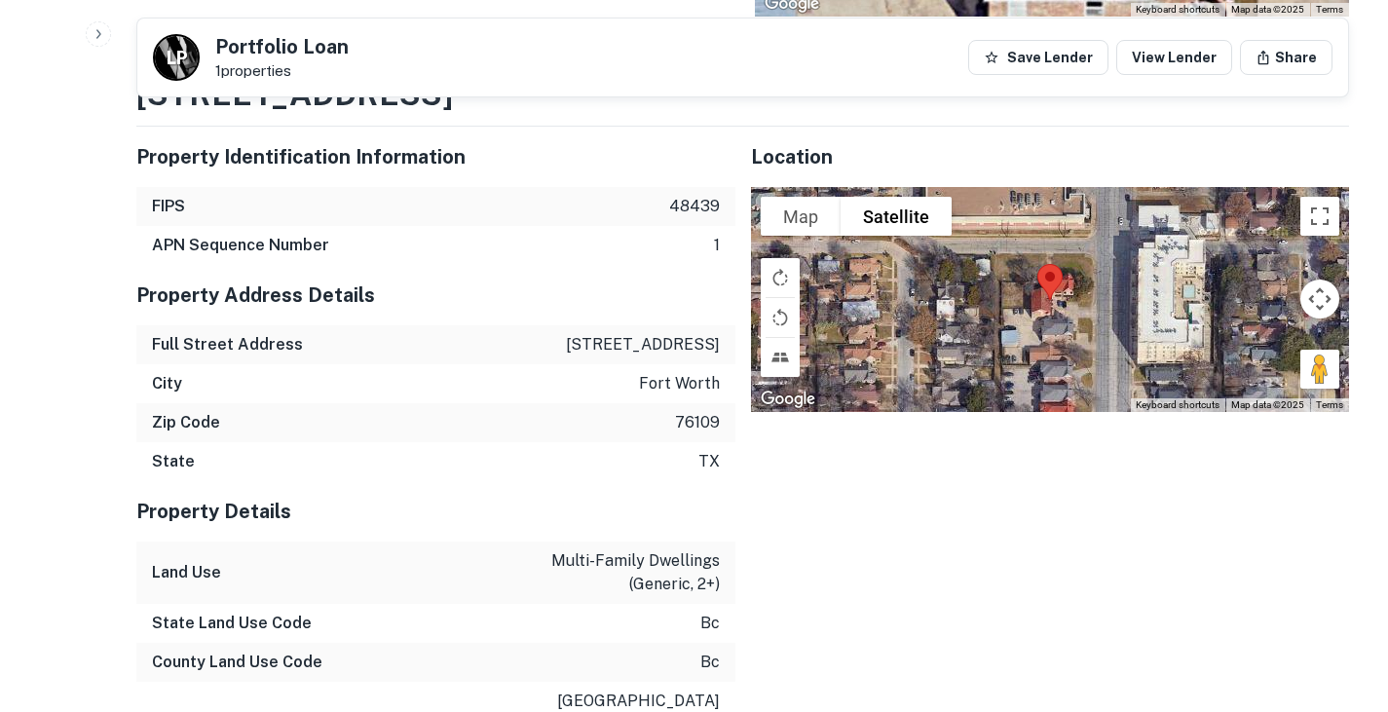
click at [583, 333] on p "3204 s university dr" at bounding box center [643, 344] width 154 height 23
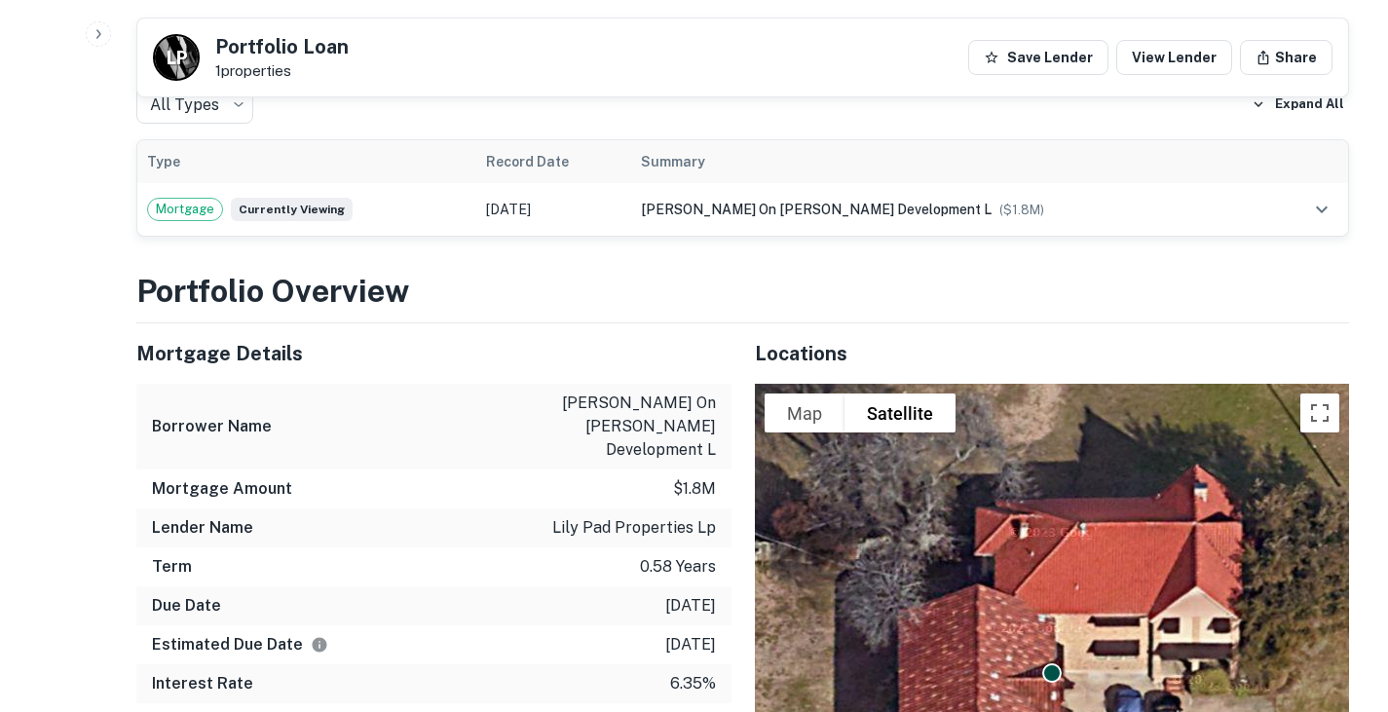
scroll to position [1073, 0]
drag, startPoint x: 598, startPoint y: 384, endPoint x: 713, endPoint y: 389, distance: 115.1
click at [713, 391] on p "carter on devitt development l" at bounding box center [628, 426] width 175 height 70
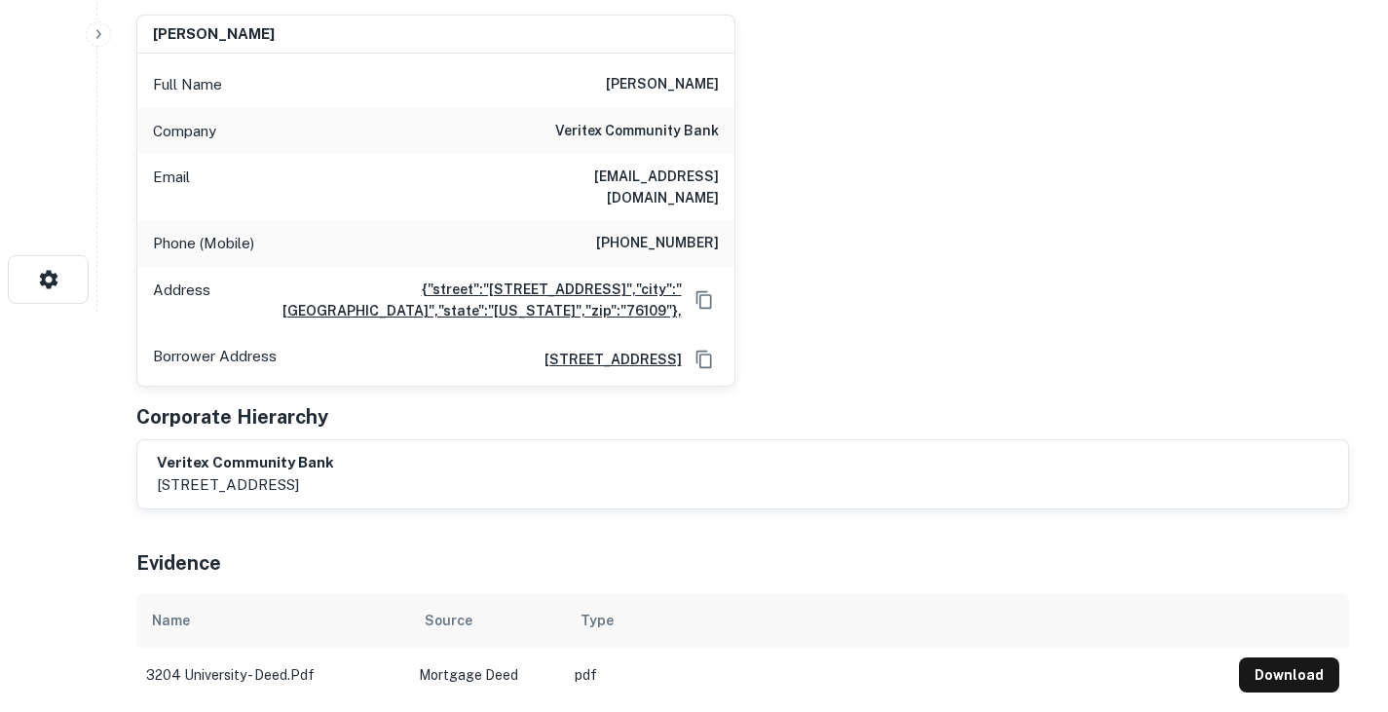
scroll to position [0, 0]
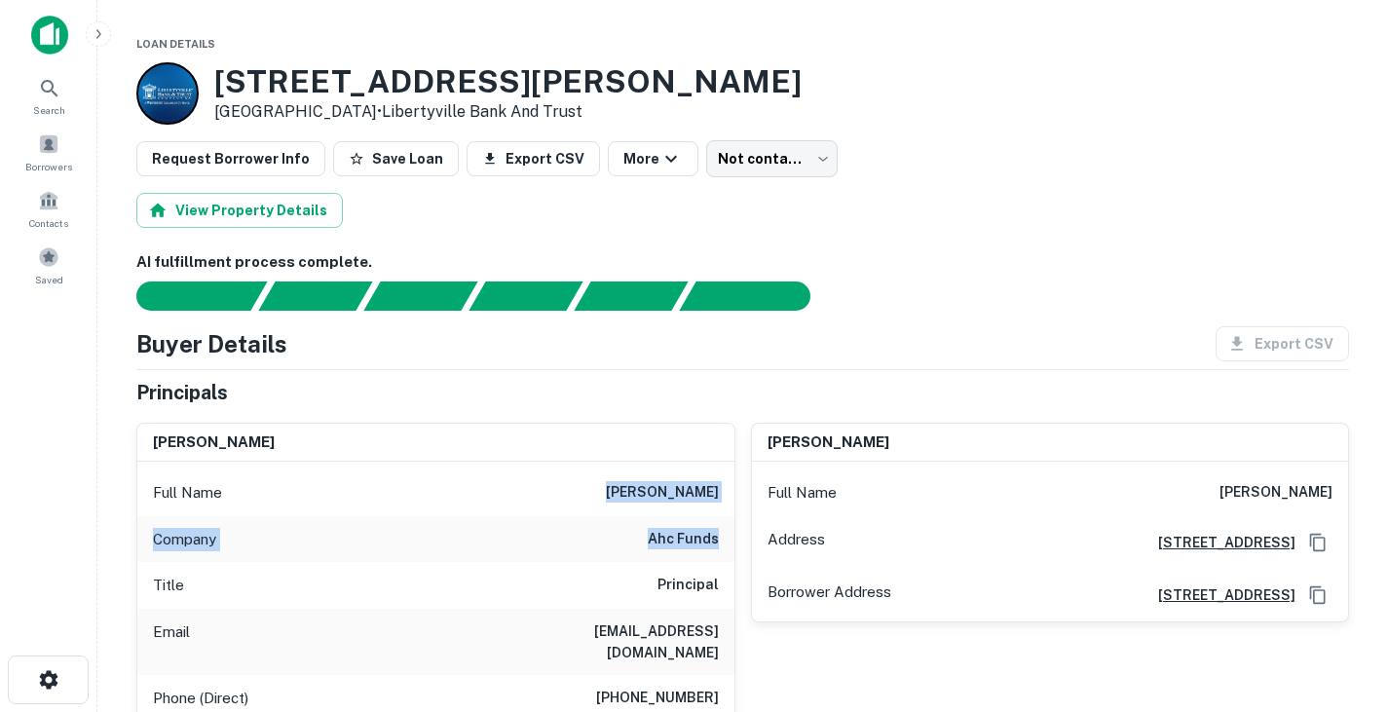
drag, startPoint x: 632, startPoint y: 494, endPoint x: 723, endPoint y: 536, distance: 99.8
click at [723, 536] on div "Full Name [PERSON_NAME] Company ahc funds Title Principal Email [EMAIL_ADDRESS]…" at bounding box center [435, 690] width 597 height 457
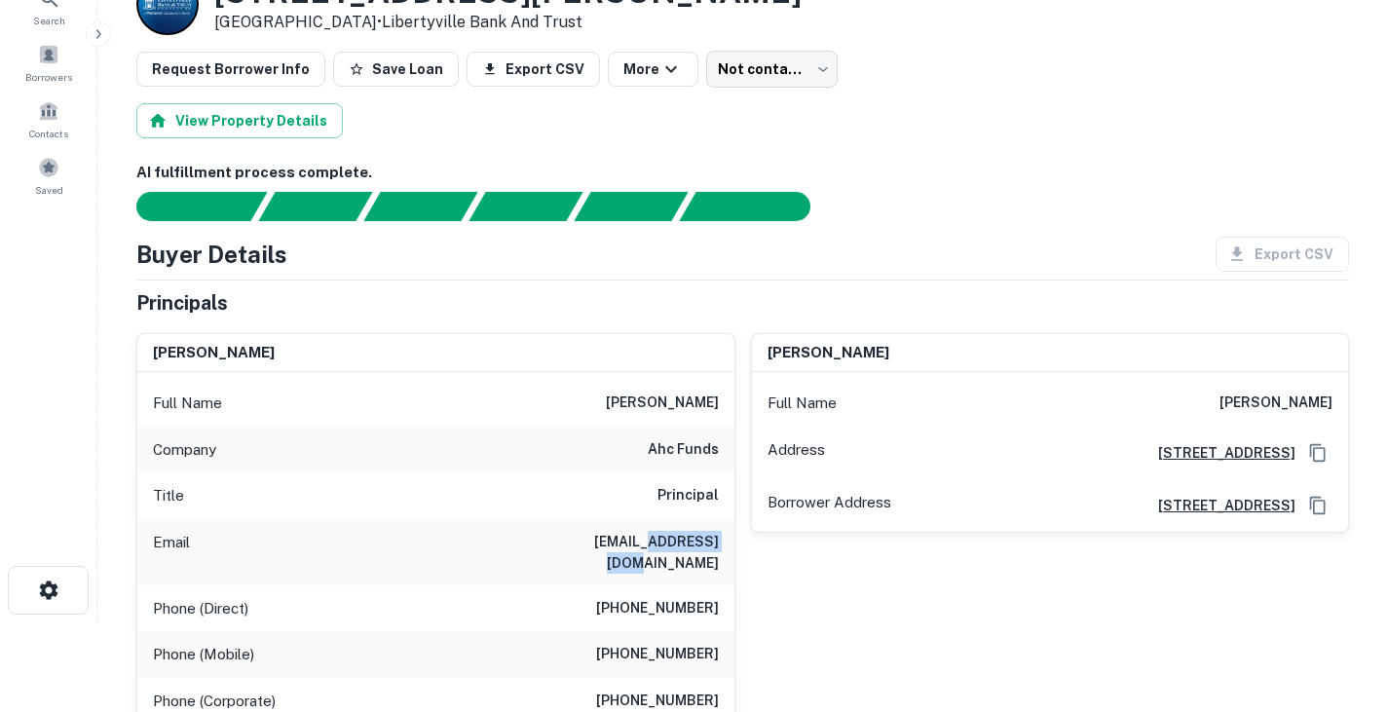
drag, startPoint x: 629, startPoint y: 542, endPoint x: 733, endPoint y: 544, distance: 103.3
click at [733, 544] on div "Email [EMAIL_ADDRESS][DOMAIN_NAME]" at bounding box center [435, 552] width 597 height 66
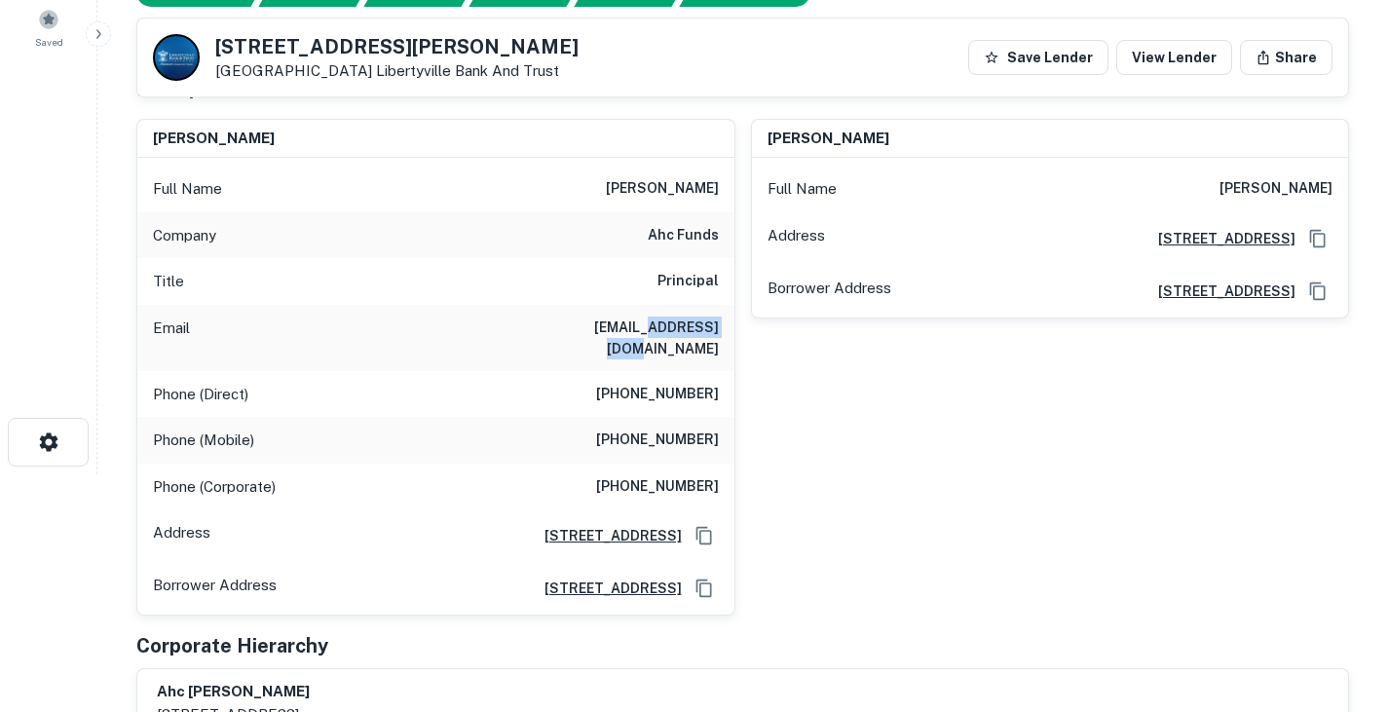
scroll to position [0, 0]
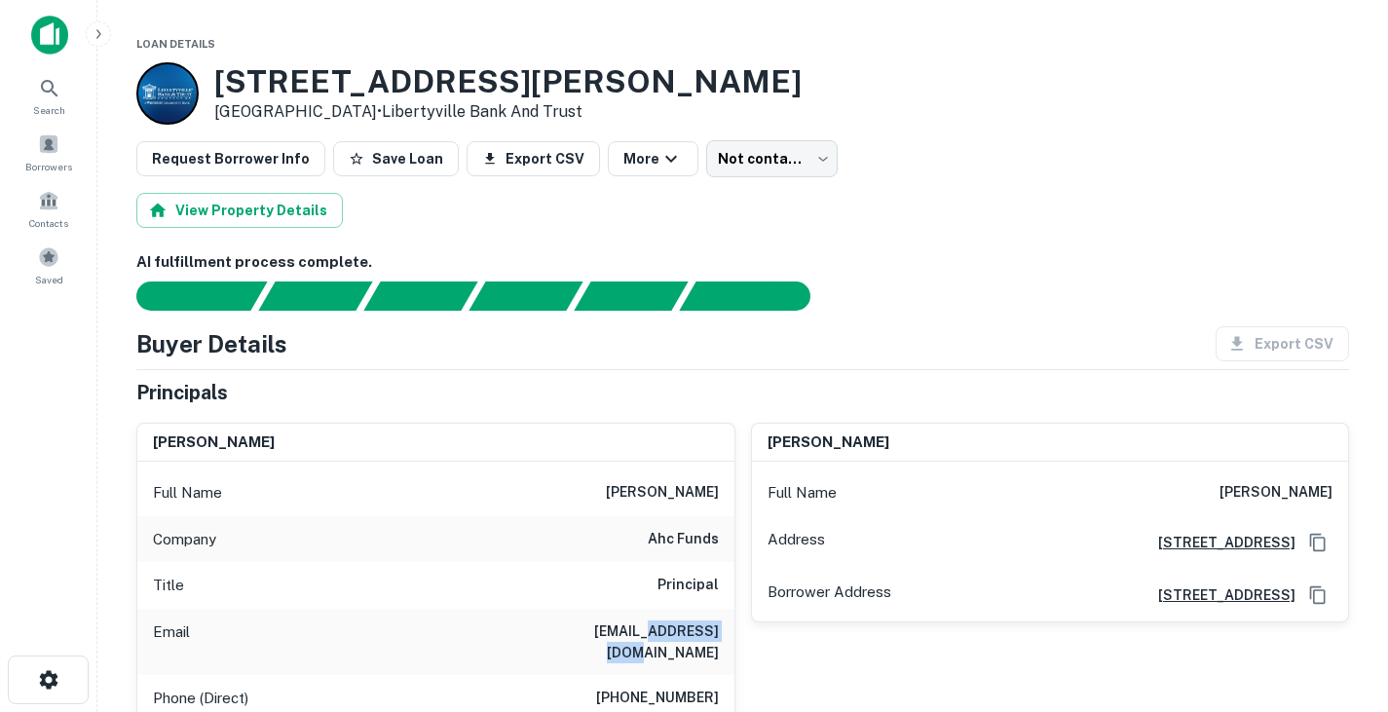
drag, startPoint x: 219, startPoint y: 79, endPoint x: 346, endPoint y: 116, distance: 131.9
click at [346, 116] on div "[STREET_ADDRESS][PERSON_NAME] • Libertyville Bank And Trust" at bounding box center [507, 93] width 587 height 60
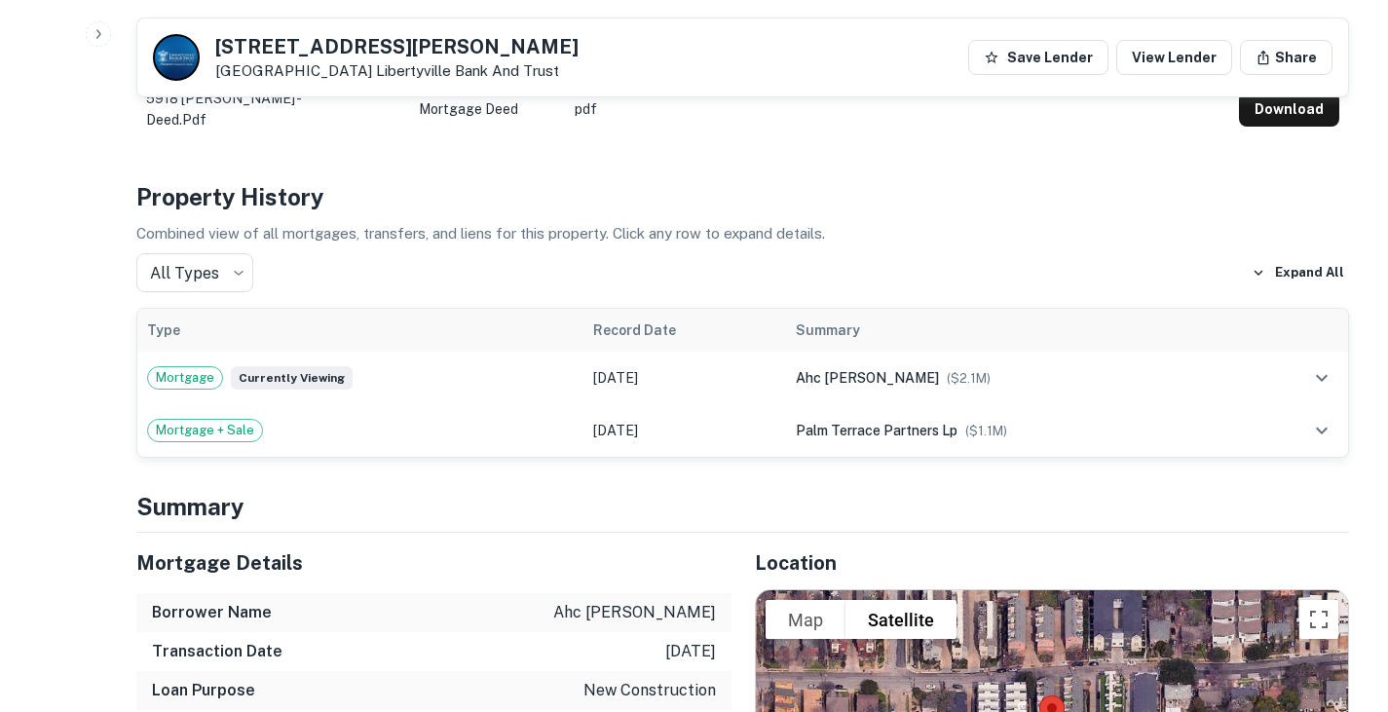
scroll to position [1056, 0]
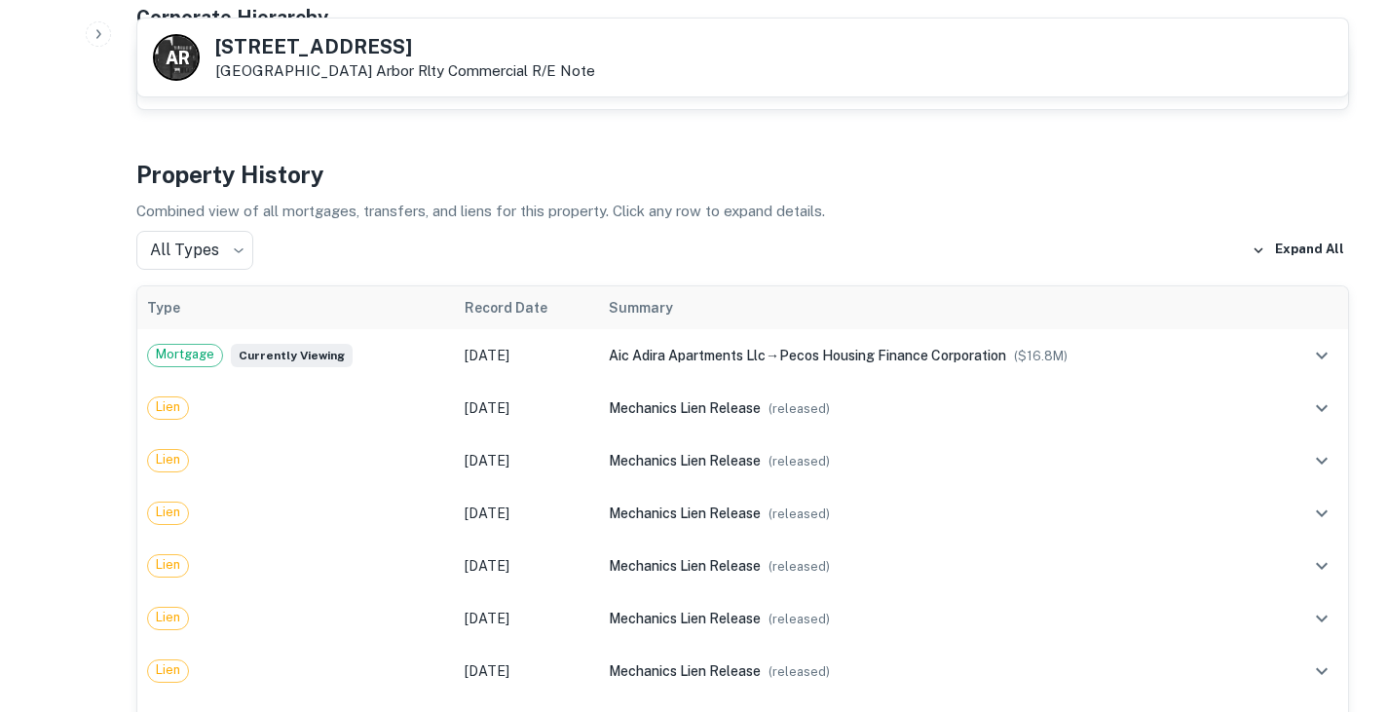
scroll to position [977, 0]
